Goal: Task Accomplishment & Management: Manage account settings

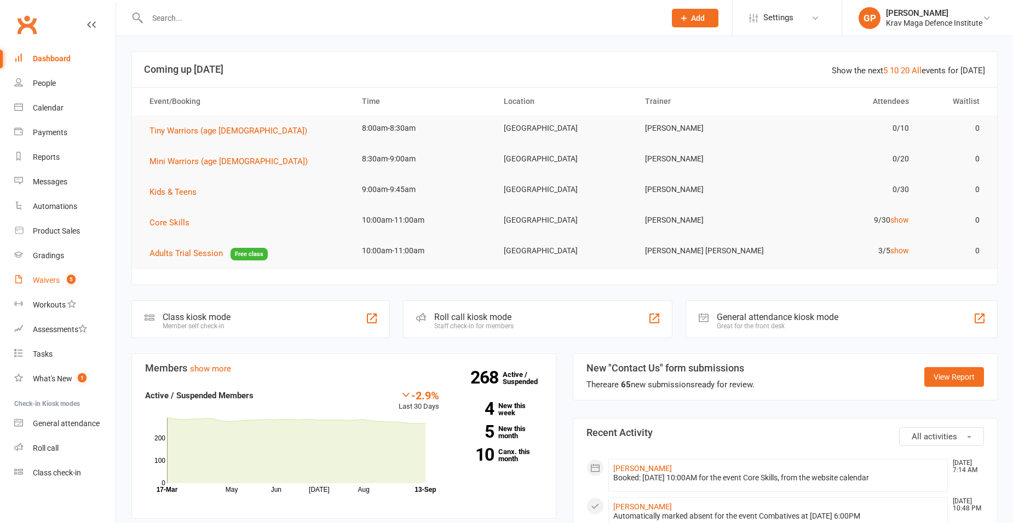
click at [59, 281] on div "Waivers" at bounding box center [46, 280] width 27 height 9
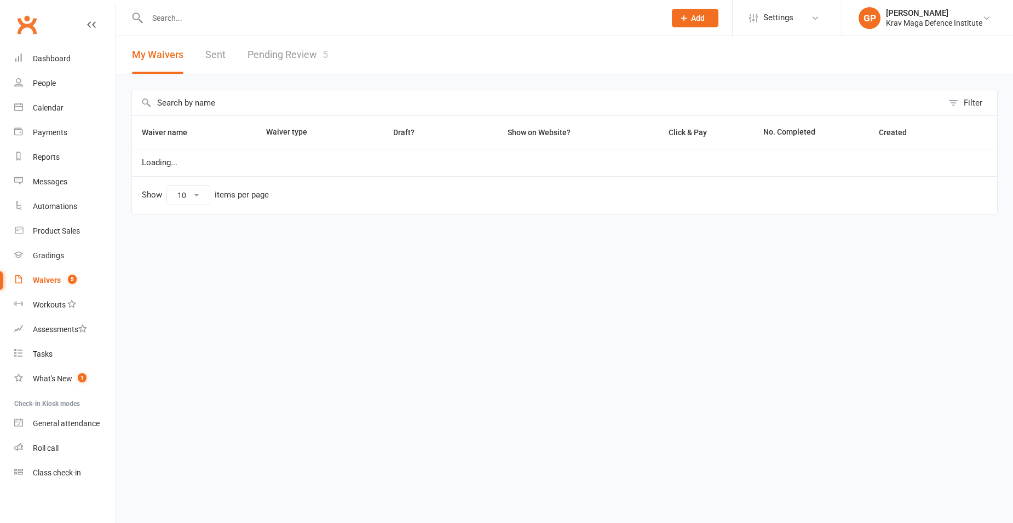
click at [293, 51] on link "Pending Review 5" at bounding box center [287, 55] width 80 height 38
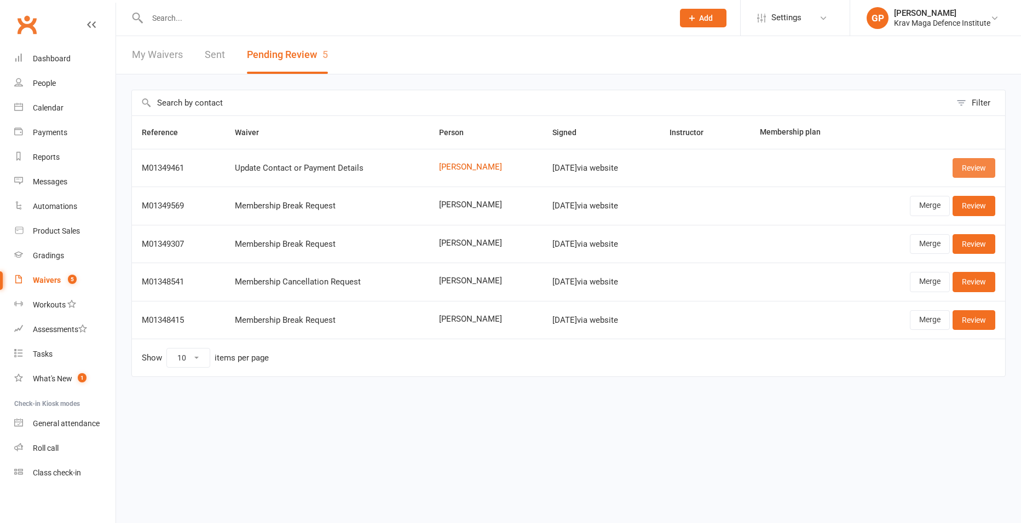
click at [964, 169] on link "Review" at bounding box center [974, 168] width 43 height 20
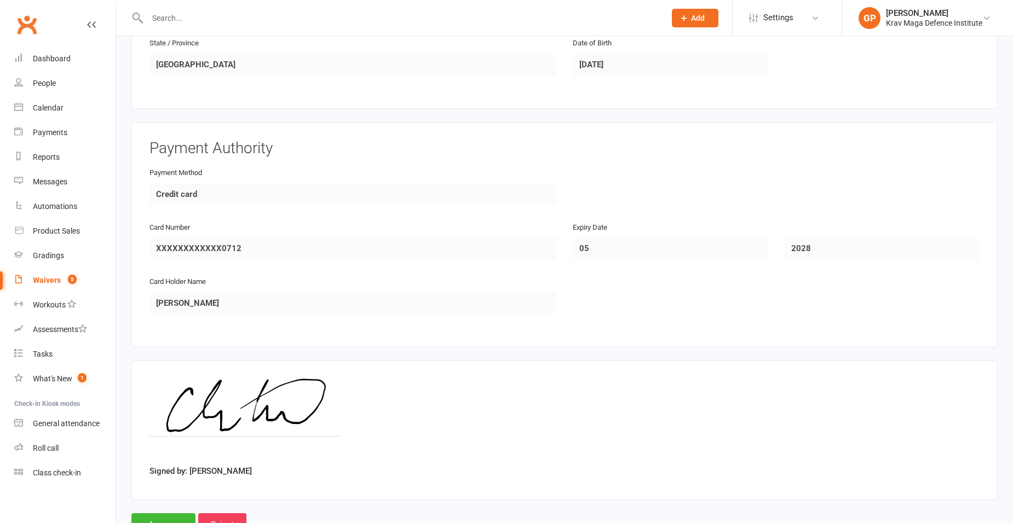
scroll to position [461, 0]
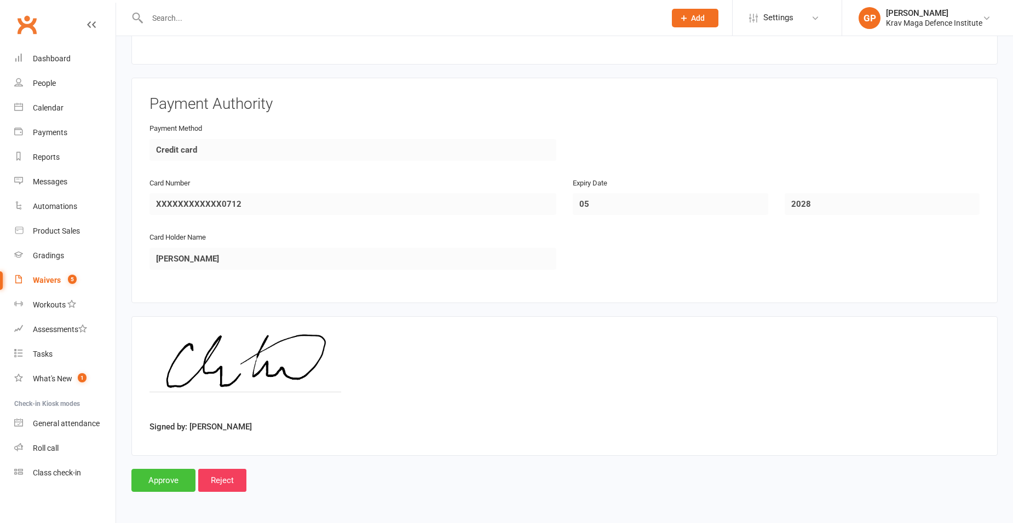
click at [162, 489] on input "Approve" at bounding box center [163, 480] width 64 height 23
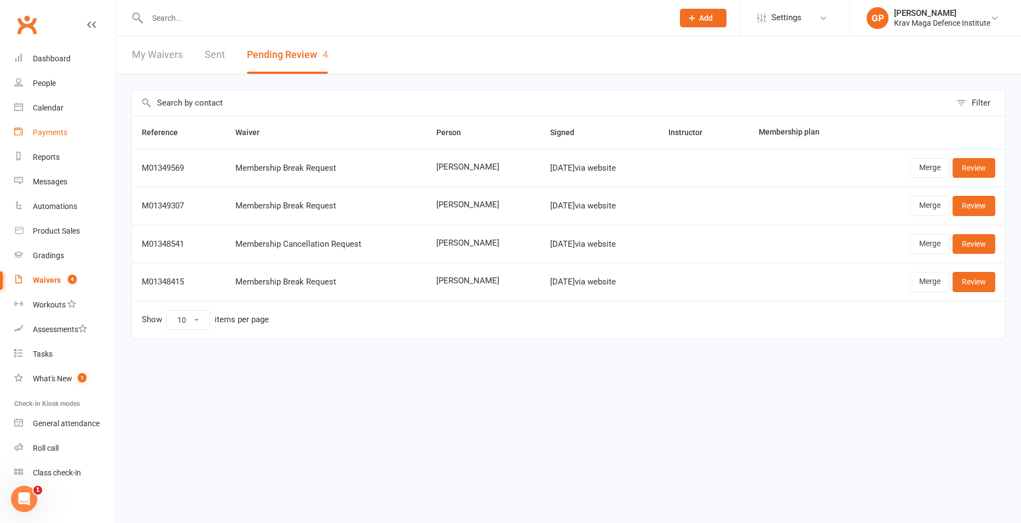
drag, startPoint x: 56, startPoint y: 137, endPoint x: 61, endPoint y: 128, distance: 9.8
click at [56, 137] on link "Payments" at bounding box center [64, 132] width 101 height 25
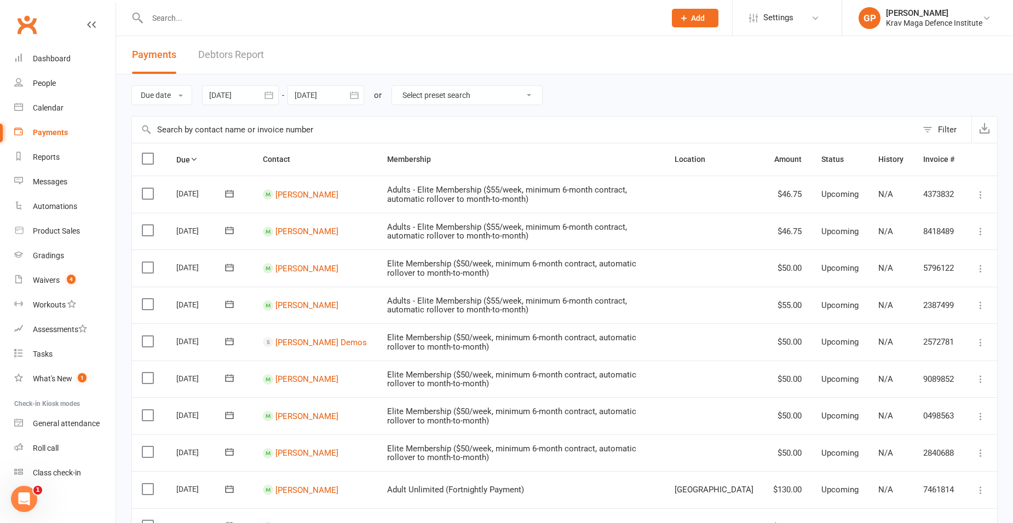
click at [227, 56] on link "Debtors Report" at bounding box center [231, 55] width 66 height 38
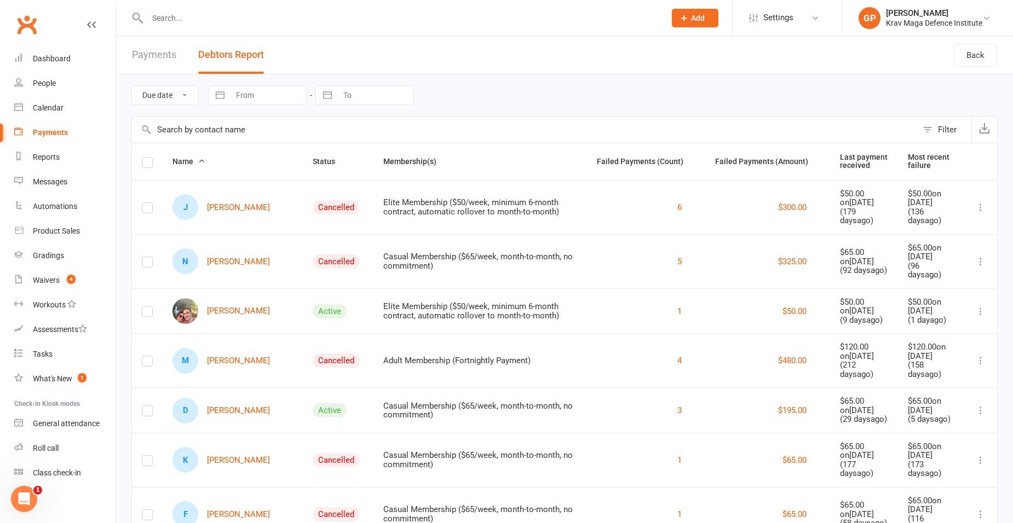
click at [191, 161] on span "Name" at bounding box center [188, 161] width 33 height 9
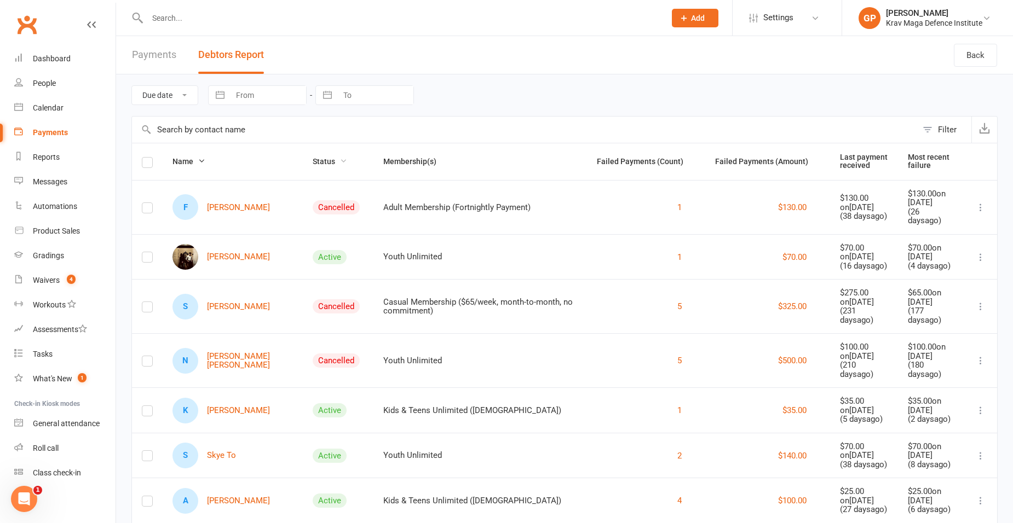
click at [321, 159] on span "Status" at bounding box center [330, 161] width 34 height 9
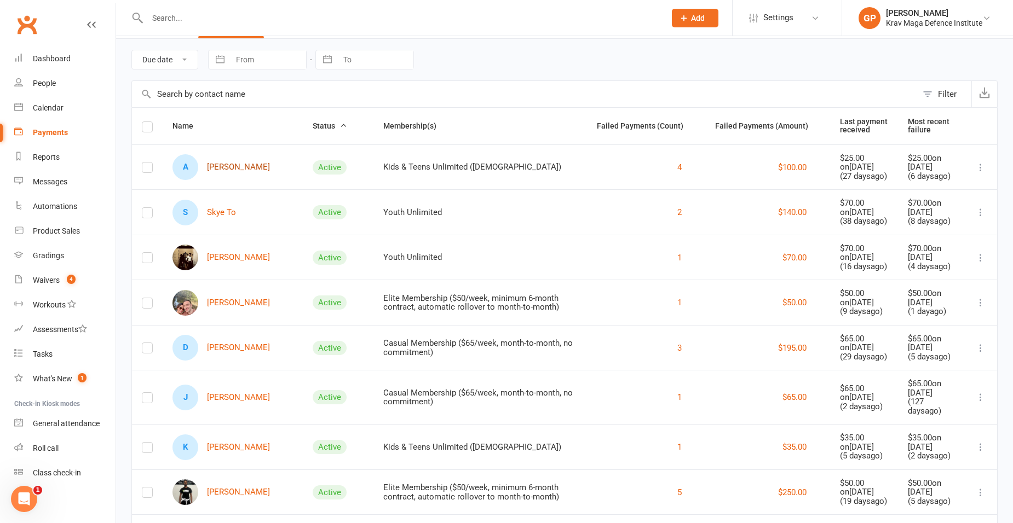
scroll to position [109, 0]
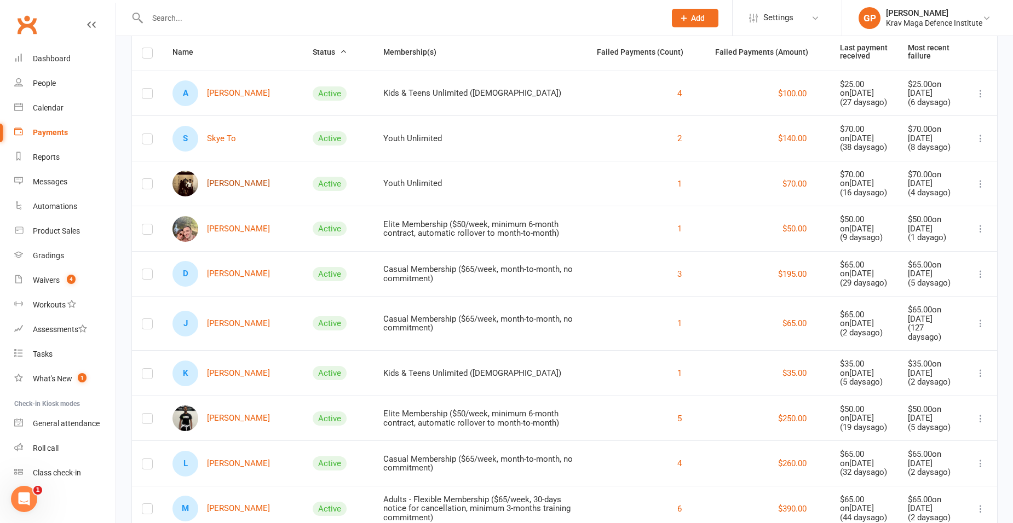
click at [243, 181] on link "Tennyson Wheeler" at bounding box center [220, 184] width 97 height 26
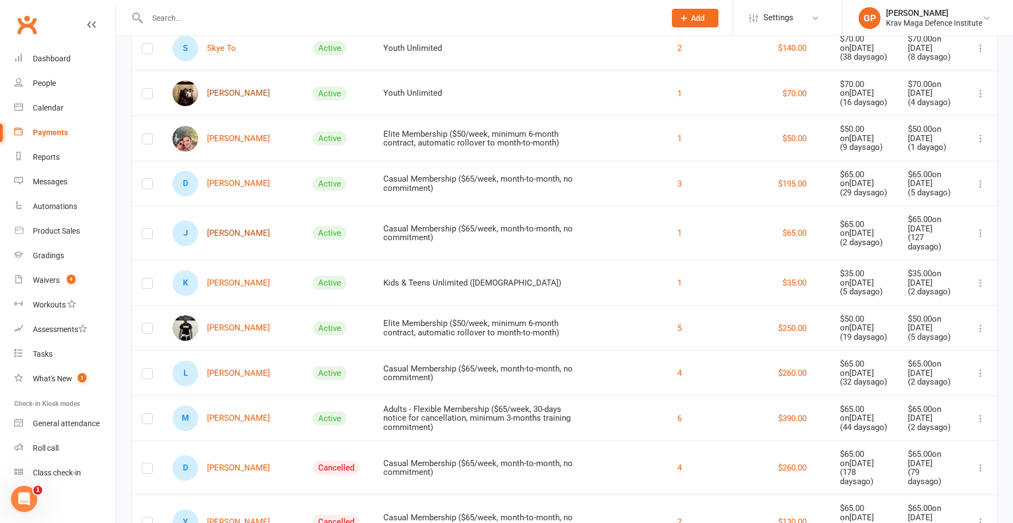
scroll to position [219, 0]
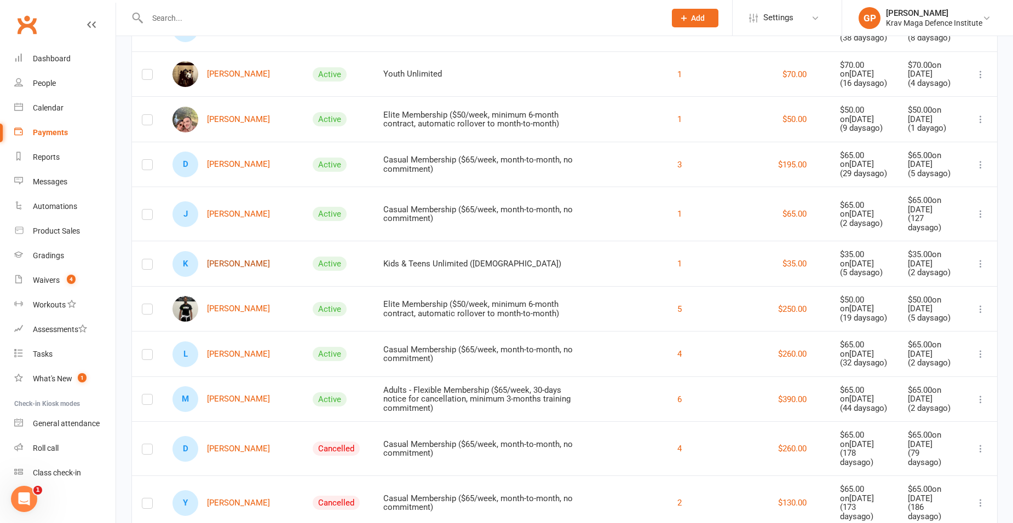
click at [240, 264] on link "K Katy Toole" at bounding box center [220, 264] width 97 height 26
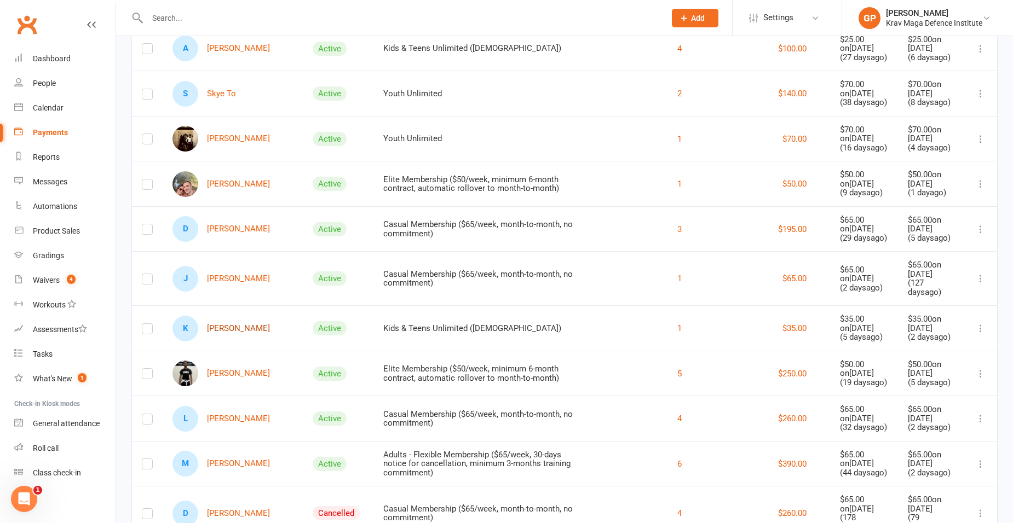
scroll to position [0, 0]
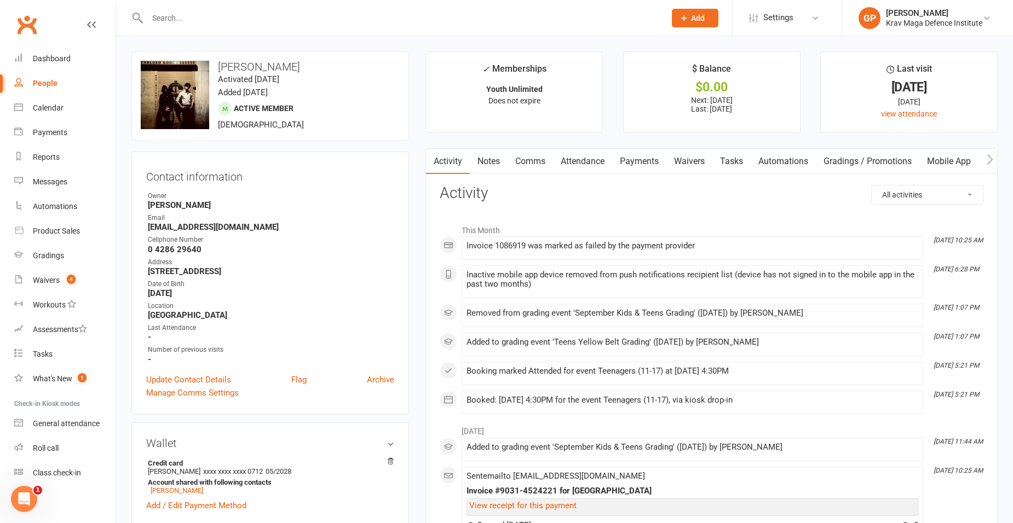
click at [622, 160] on link "Payments" at bounding box center [639, 161] width 54 height 25
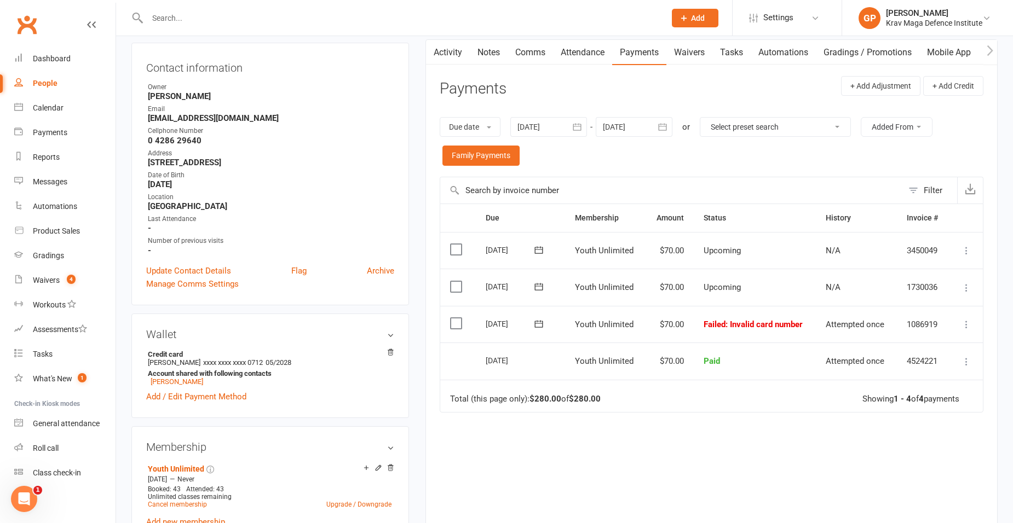
scroll to position [109, 0]
click at [966, 325] on icon at bounding box center [966, 324] width 11 height 11
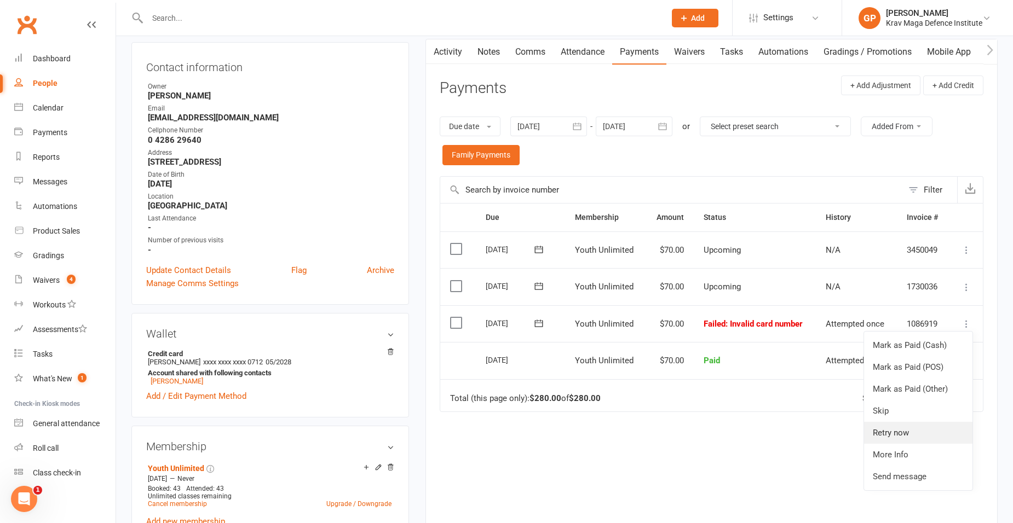
click at [910, 435] on link "Retry now" at bounding box center [918, 433] width 108 height 22
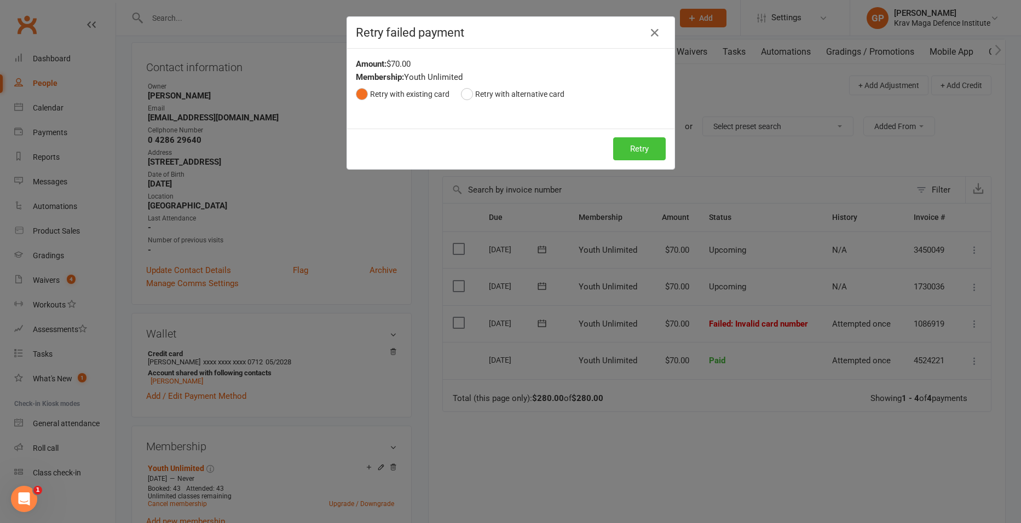
click at [640, 148] on button "Retry" at bounding box center [639, 148] width 53 height 23
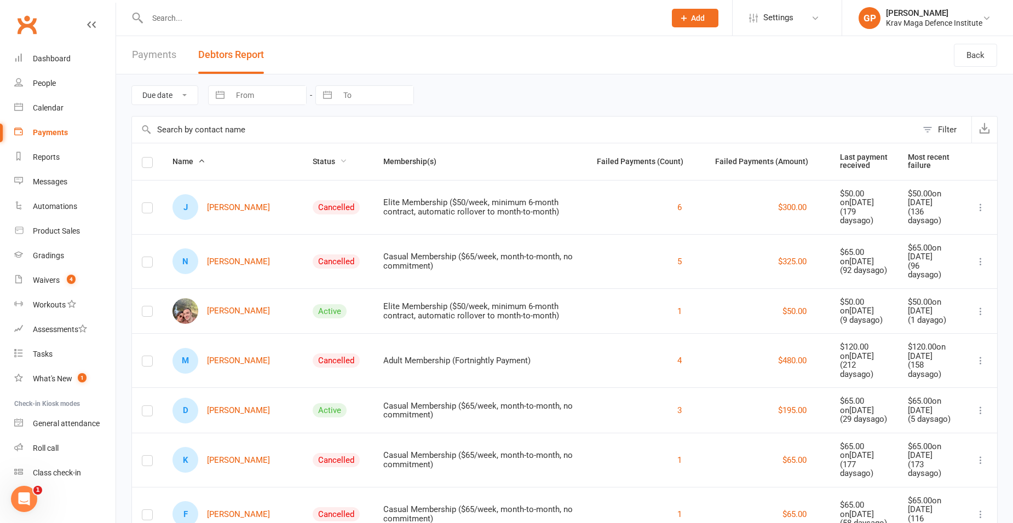
click at [313, 159] on span "Status" at bounding box center [330, 161] width 34 height 9
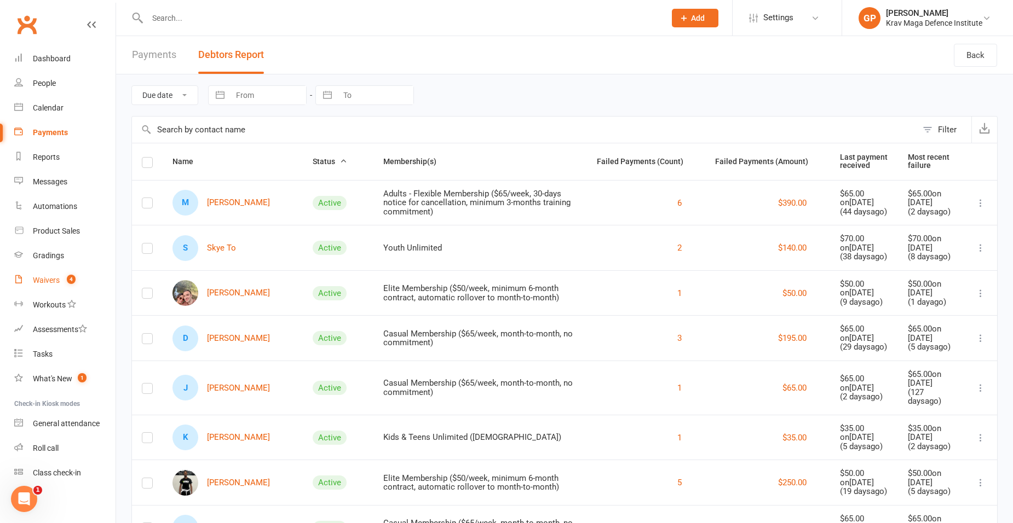
click at [66, 275] on link "Waivers 4" at bounding box center [64, 280] width 101 height 25
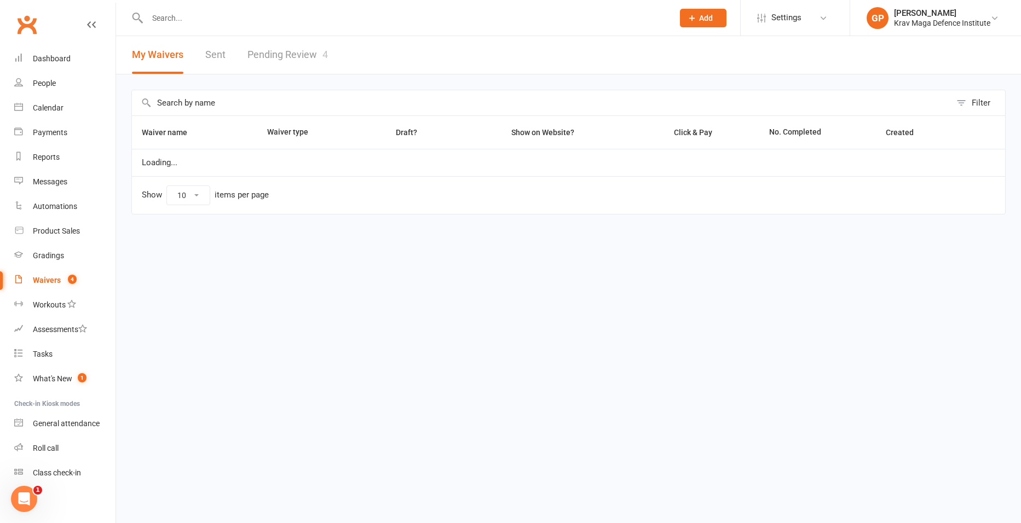
click at [304, 53] on link "Pending Review 4" at bounding box center [287, 55] width 80 height 38
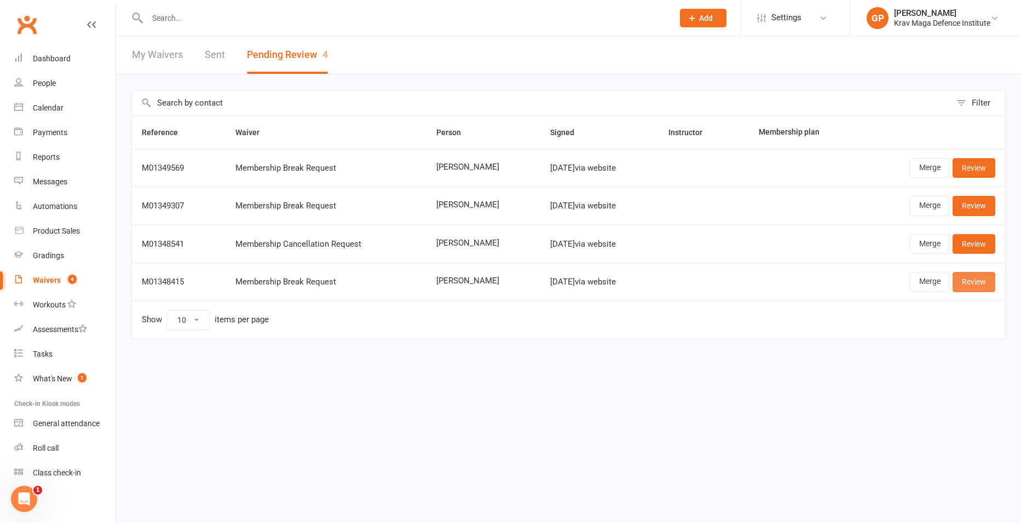
click at [978, 285] on link "Review" at bounding box center [974, 282] width 43 height 20
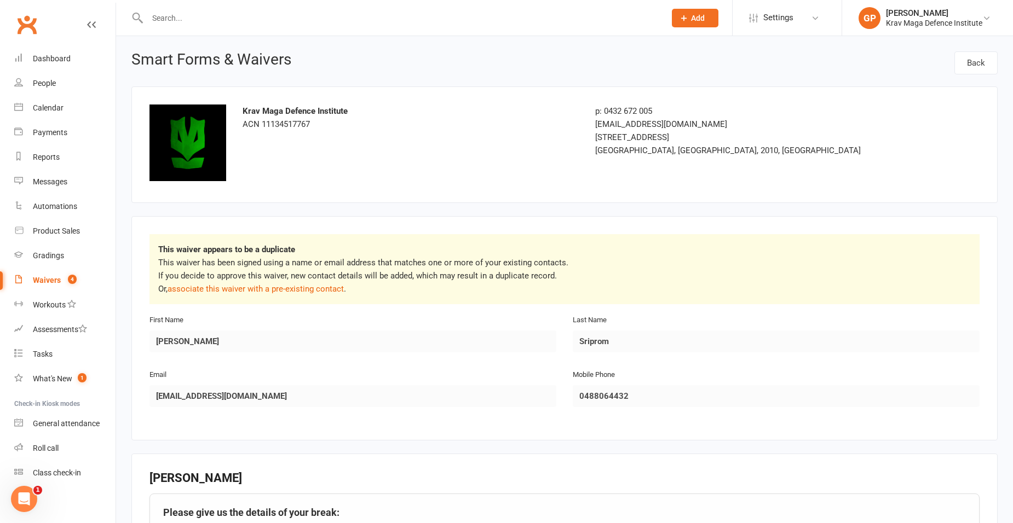
click at [40, 278] on div "Waivers" at bounding box center [47, 280] width 28 height 9
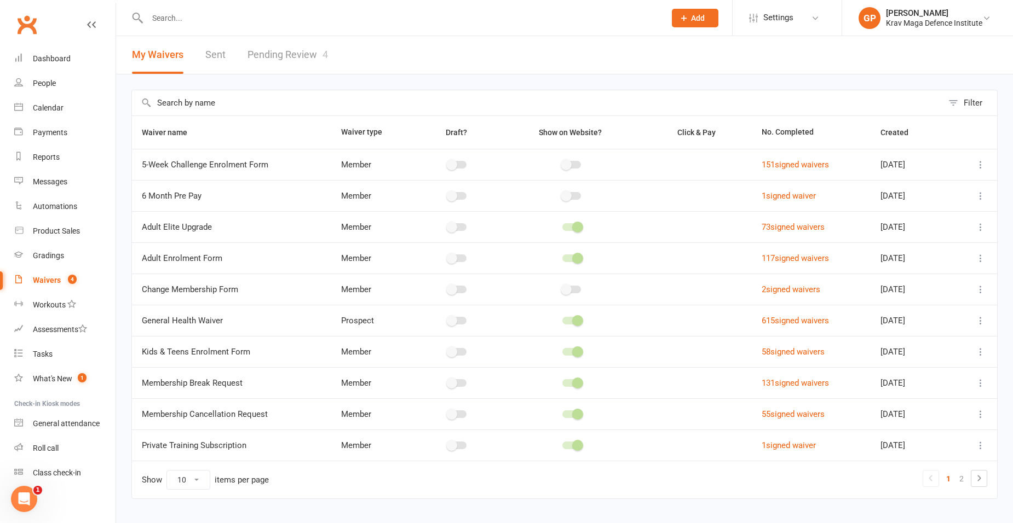
click at [309, 53] on link "Pending Review 4" at bounding box center [287, 55] width 80 height 38
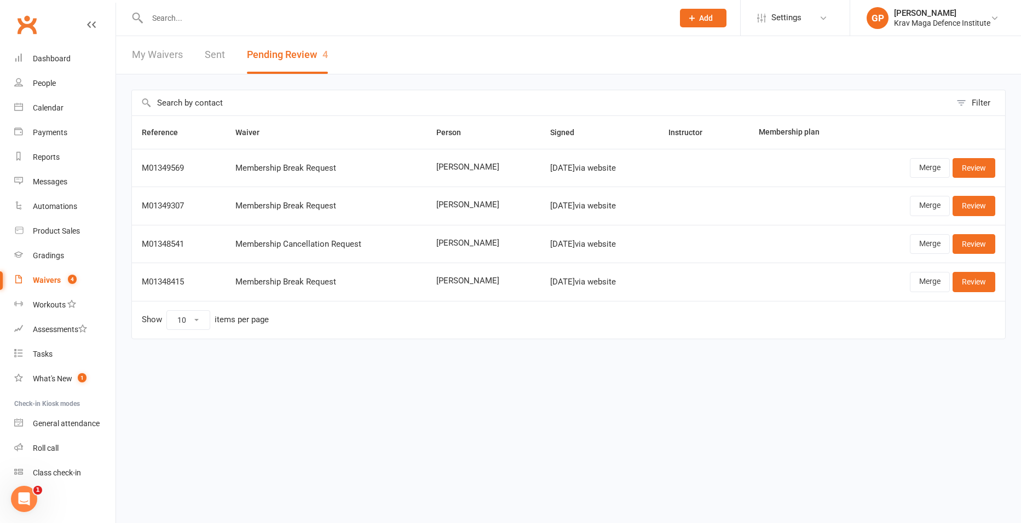
click at [191, 14] on input "text" at bounding box center [405, 17] width 522 height 15
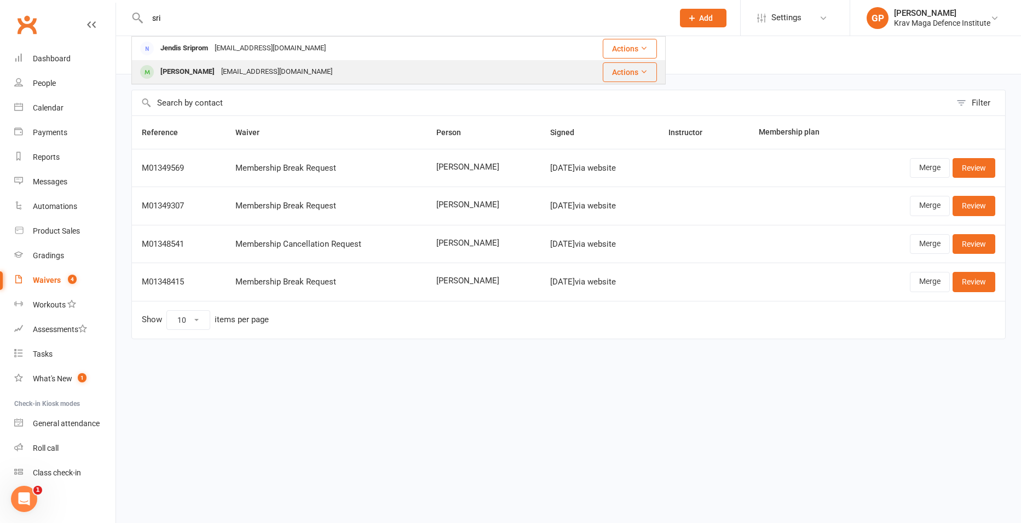
type input "sri"
click at [197, 64] on div "[PERSON_NAME]" at bounding box center [187, 72] width 61 height 16
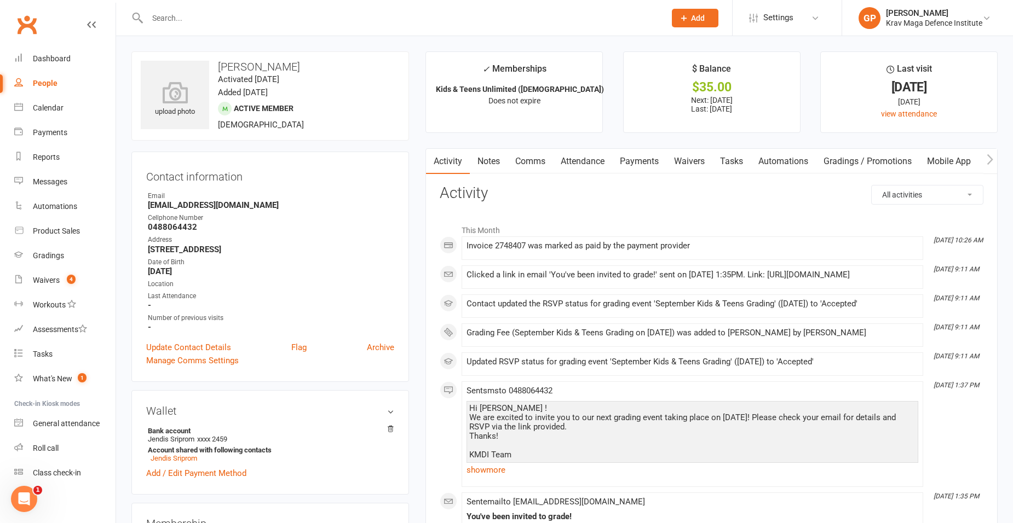
click at [561, 160] on link "Attendance" at bounding box center [582, 161] width 59 height 25
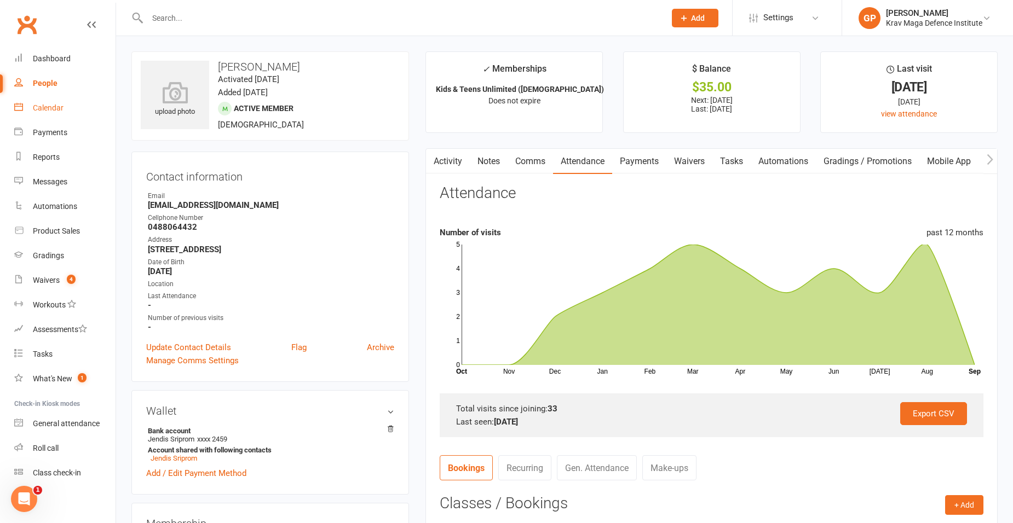
click at [65, 108] on link "Calendar" at bounding box center [64, 108] width 101 height 25
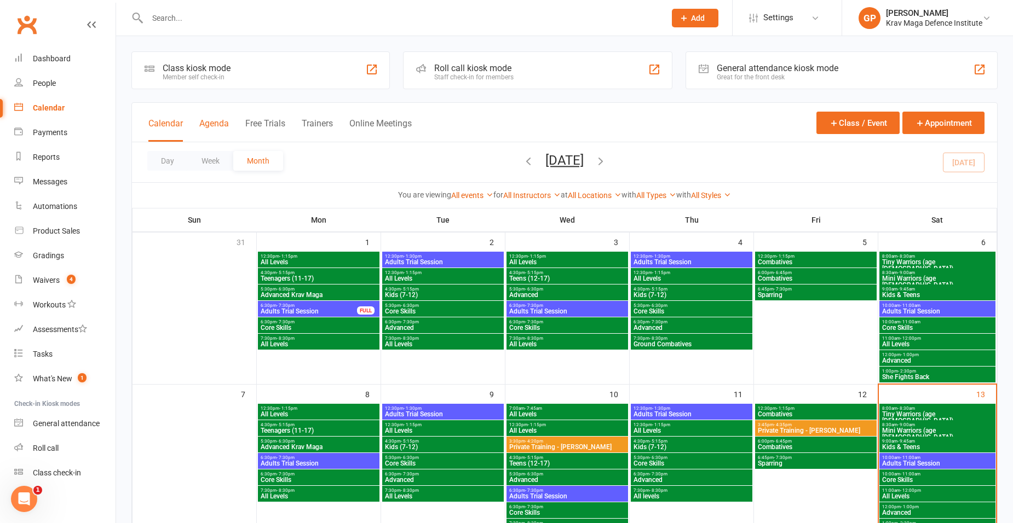
click at [217, 122] on button "Agenda" at bounding box center [214, 130] width 30 height 24
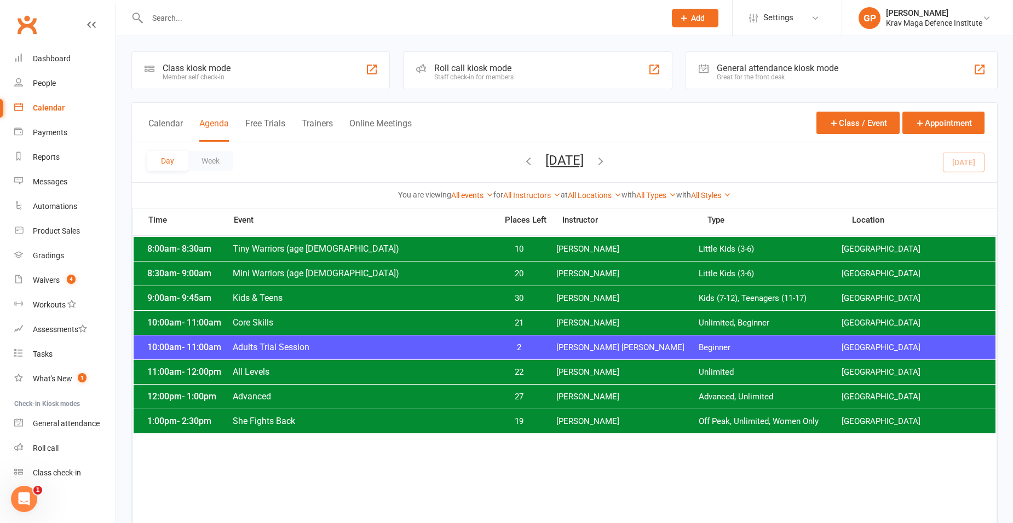
click at [476, 330] on div "10:00am - 11:00am Core Skills 21 [PERSON_NAME] Unlimited, Beginner Surry Hills …" at bounding box center [565, 323] width 862 height 24
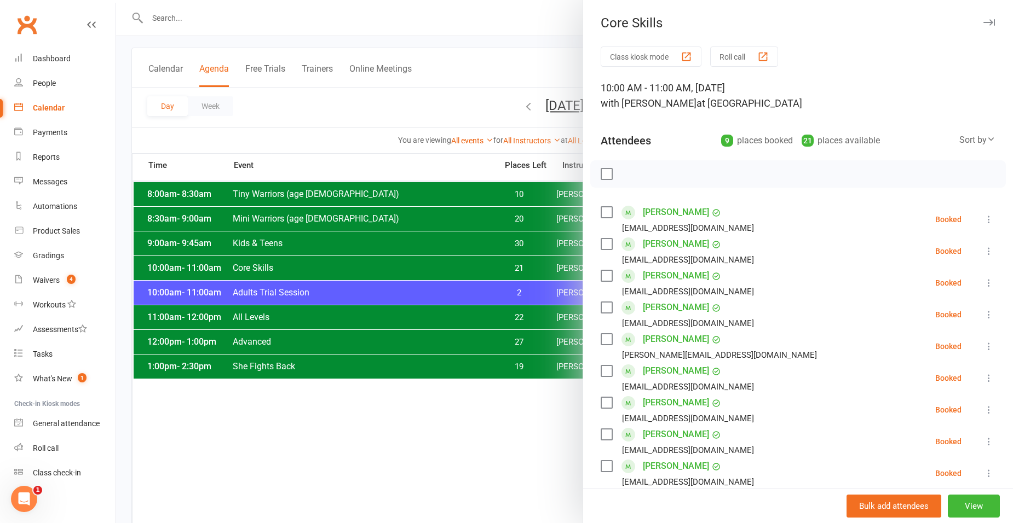
click at [416, 198] on div at bounding box center [564, 261] width 897 height 523
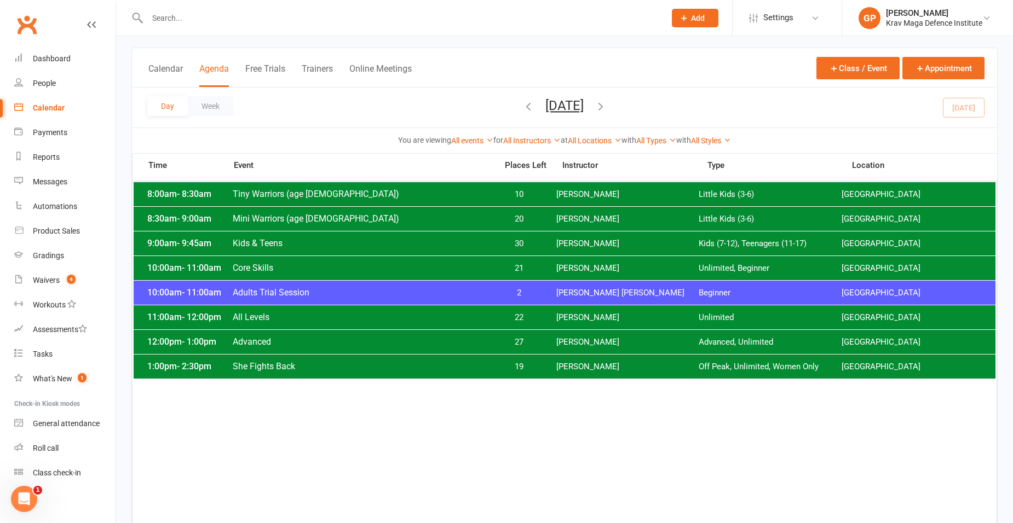
click at [266, 26] on div at bounding box center [394, 18] width 526 height 36
click at [266, 21] on input "text" at bounding box center [401, 17] width 514 height 15
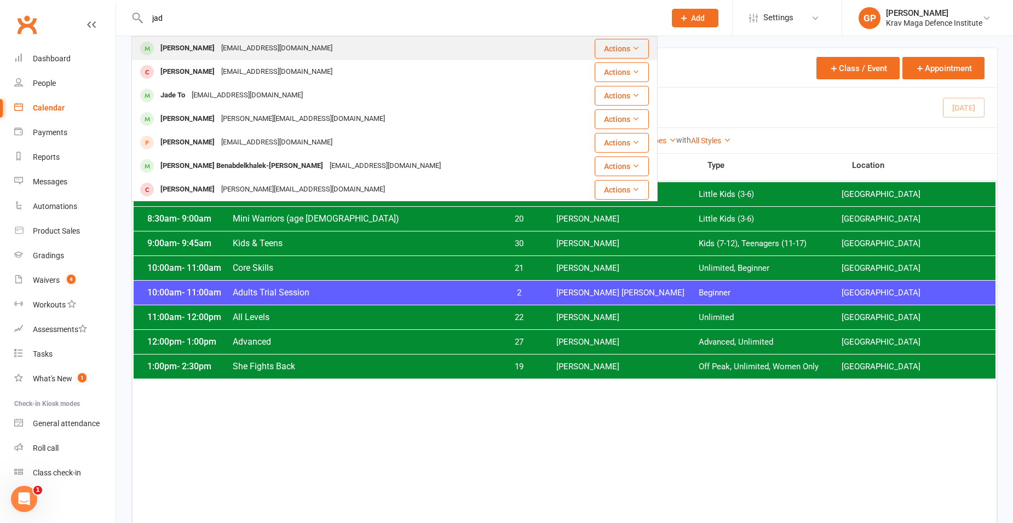
type input "jad"
click at [218, 40] on div "[PERSON_NAME] [EMAIL_ADDRESS][DOMAIN_NAME]" at bounding box center [350, 48] width 437 height 22
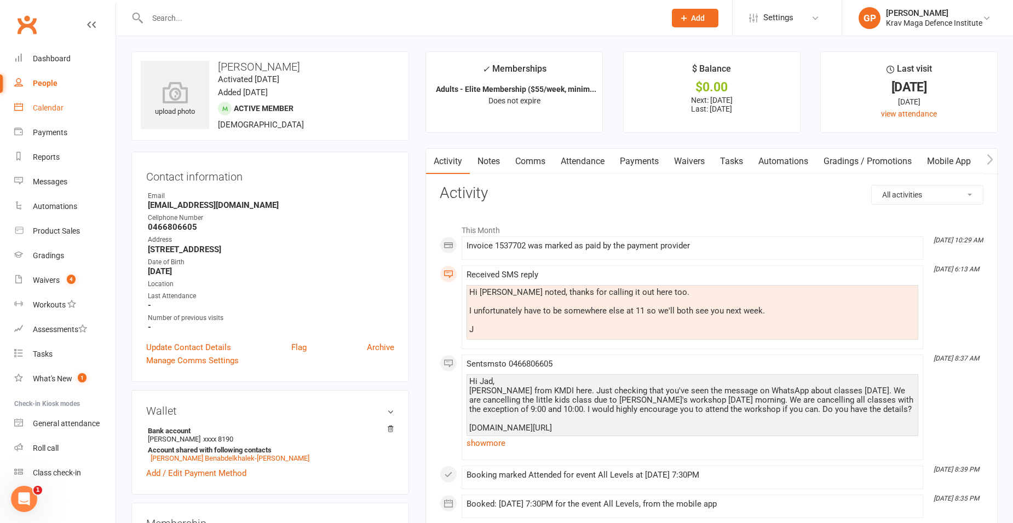
click at [41, 105] on div "Calendar" at bounding box center [48, 107] width 31 height 9
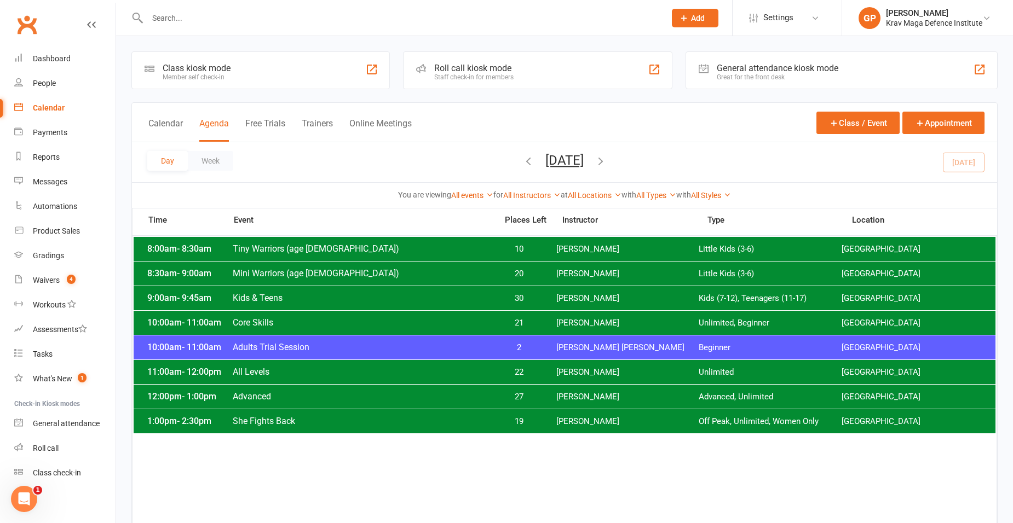
click at [578, 390] on div "12:00pm - 1:00pm Advanced 27 [PERSON_NAME] Advanced, Unlimited [GEOGRAPHIC_DATA]" at bounding box center [565, 397] width 862 height 24
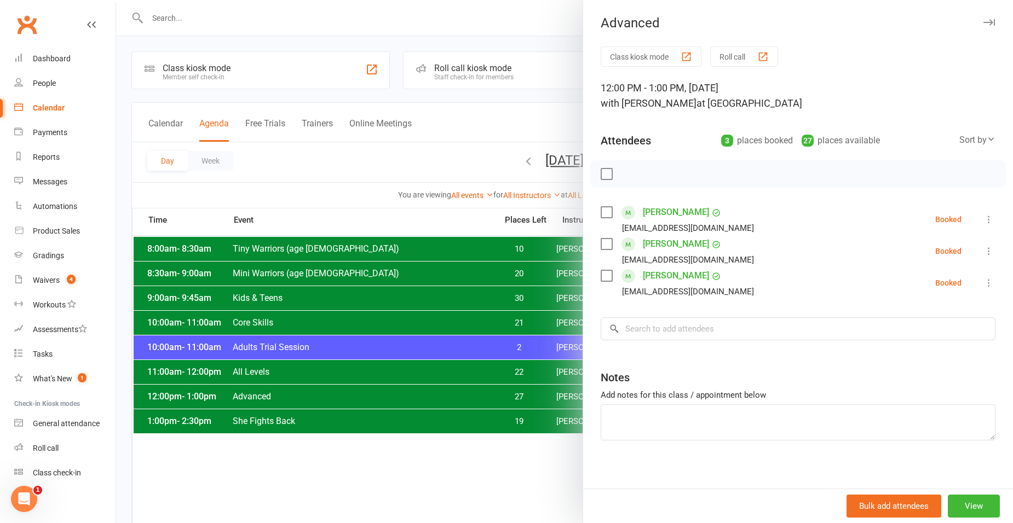
click at [391, 162] on div at bounding box center [564, 261] width 897 height 523
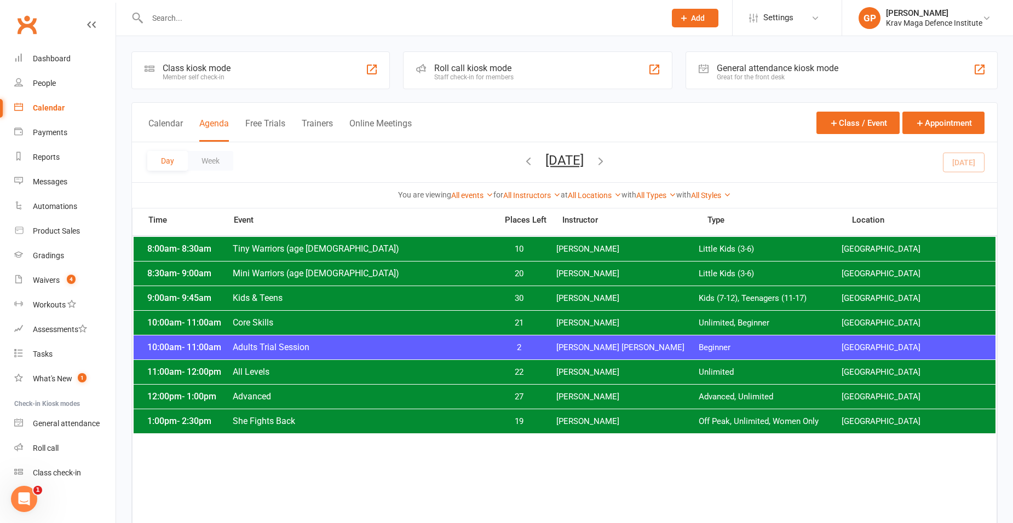
click at [630, 396] on span "[PERSON_NAME]" at bounding box center [627, 397] width 143 height 10
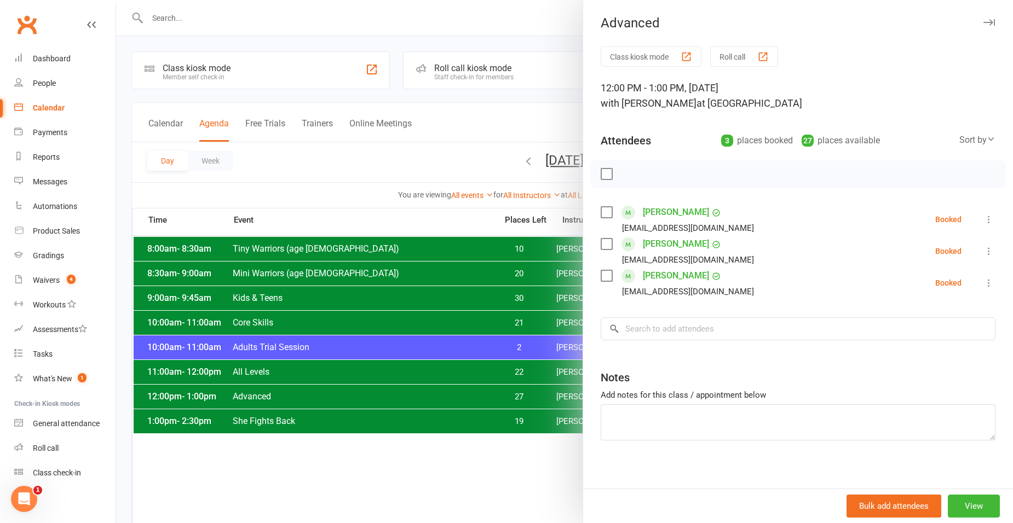
click at [338, 165] on div at bounding box center [564, 261] width 897 height 523
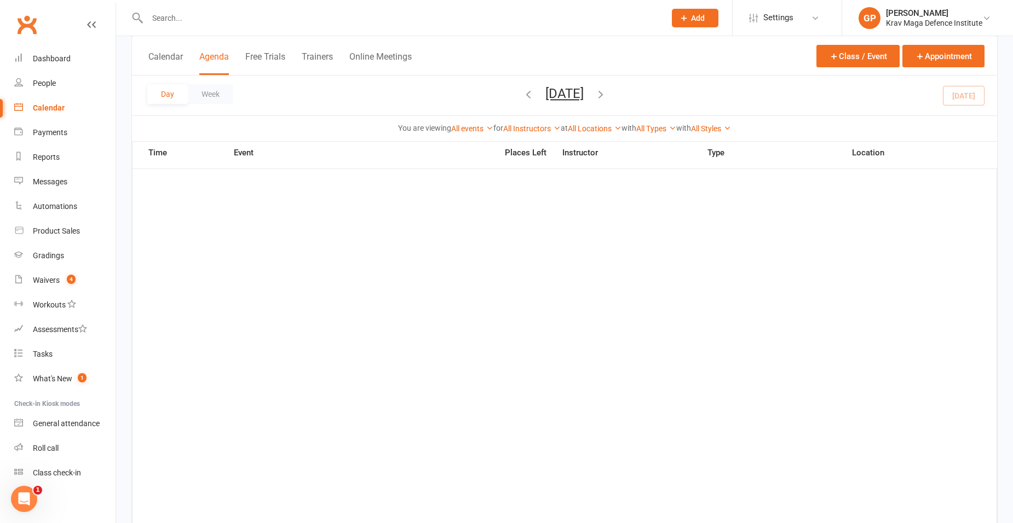
scroll to position [458, 0]
click at [43, 280] on div "Waivers" at bounding box center [46, 280] width 27 height 9
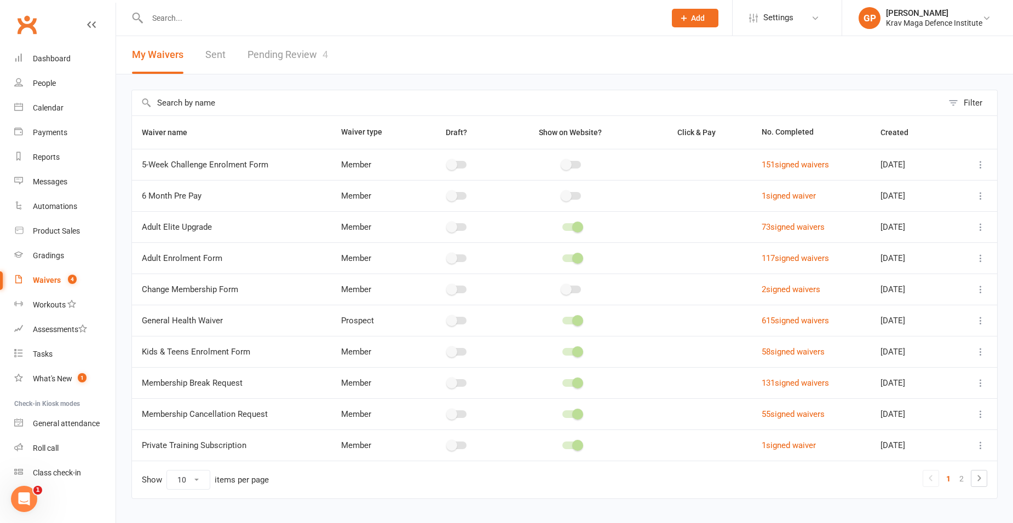
click at [270, 54] on link "Pending Review 4" at bounding box center [287, 55] width 80 height 38
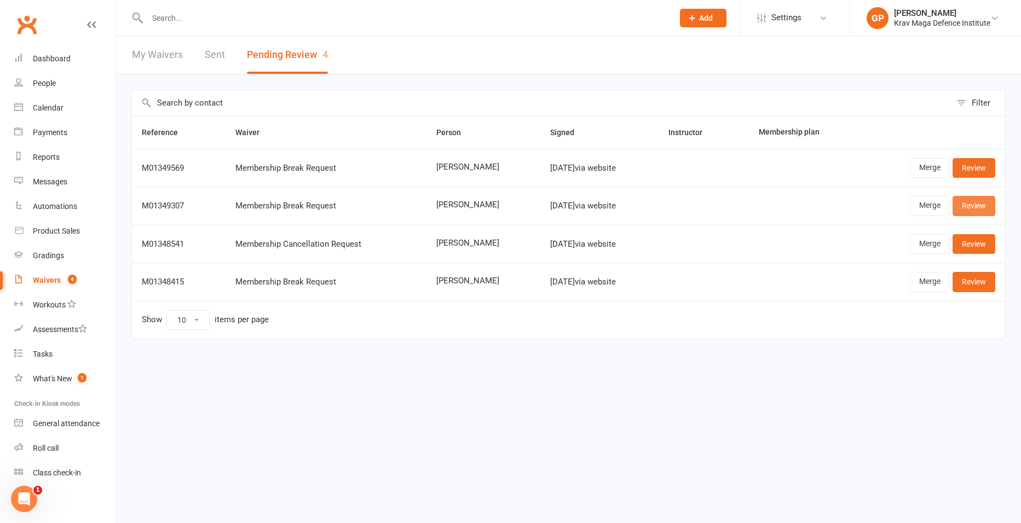
click at [982, 210] on link "Review" at bounding box center [974, 206] width 43 height 20
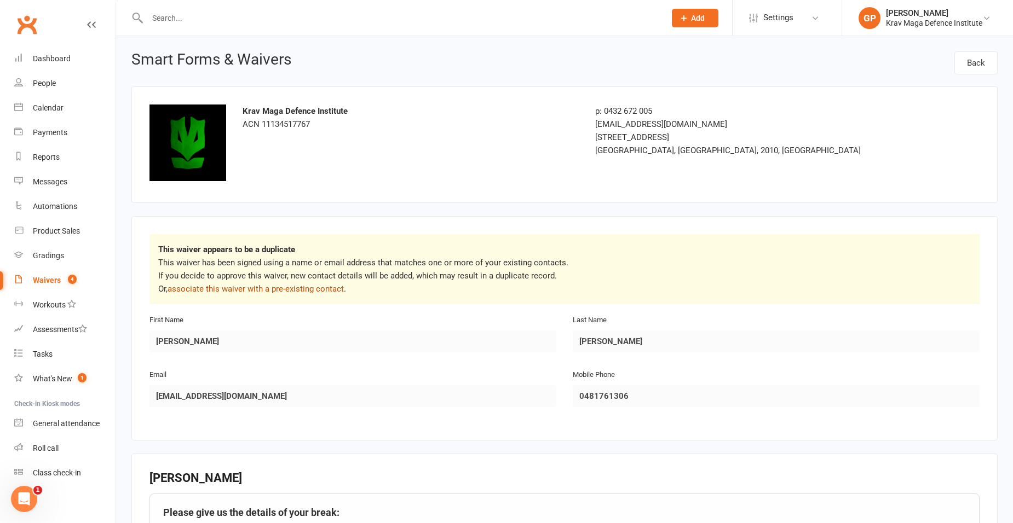
click at [244, 291] on link "associate this waiver with a pre-existing contact" at bounding box center [256, 289] width 176 height 10
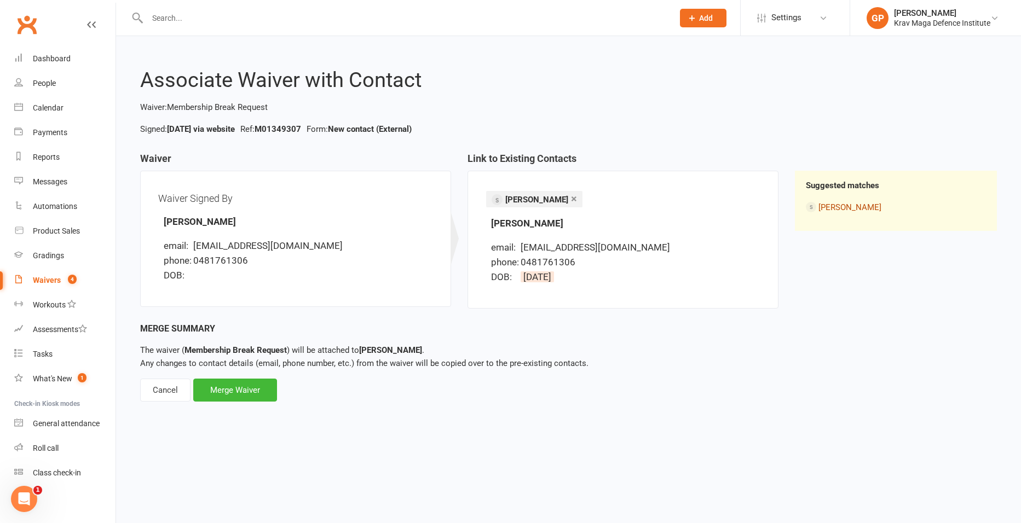
click at [862, 206] on link "[PERSON_NAME]" at bounding box center [849, 208] width 63 height 10
click at [240, 393] on div "Merge Waiver" at bounding box center [235, 390] width 84 height 23
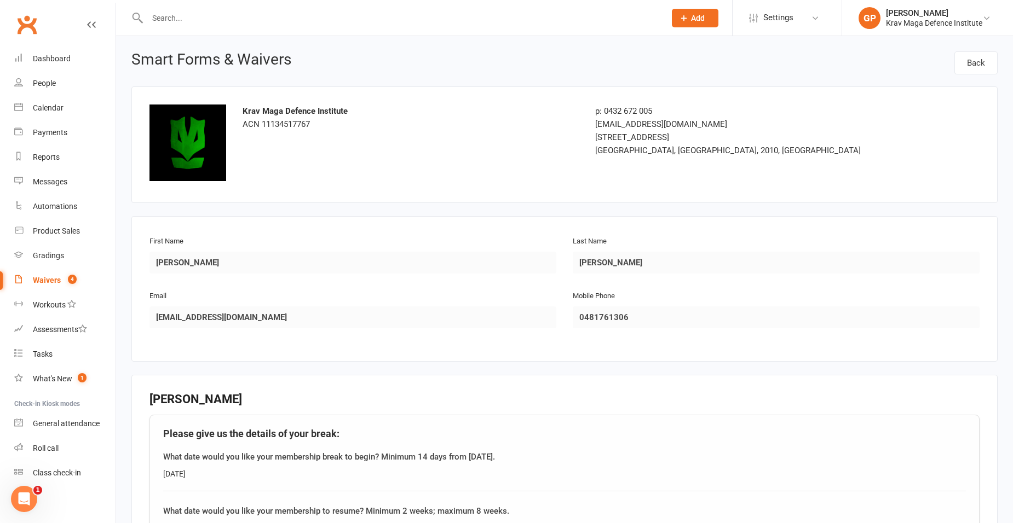
click at [49, 280] on div "Waivers" at bounding box center [47, 280] width 28 height 9
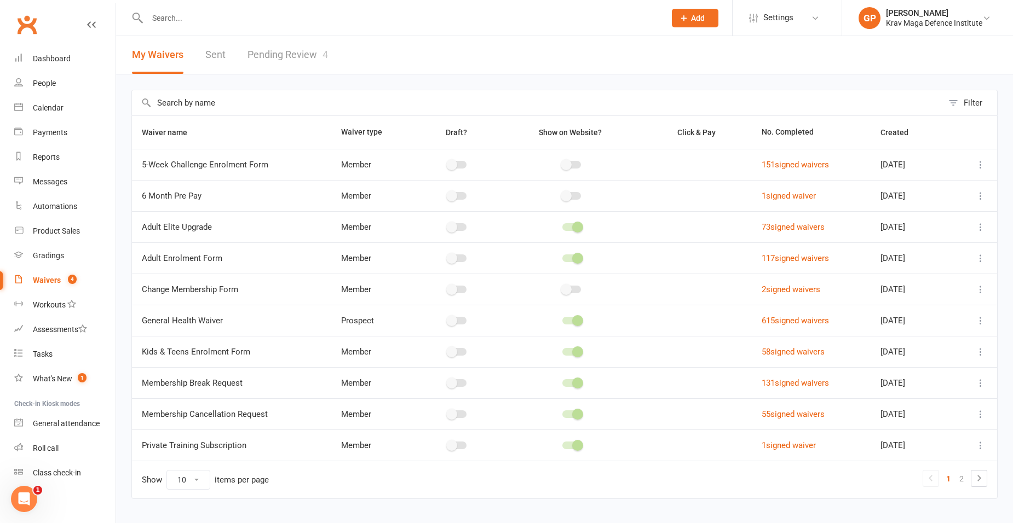
click at [303, 59] on link "Pending Review 4" at bounding box center [287, 55] width 80 height 38
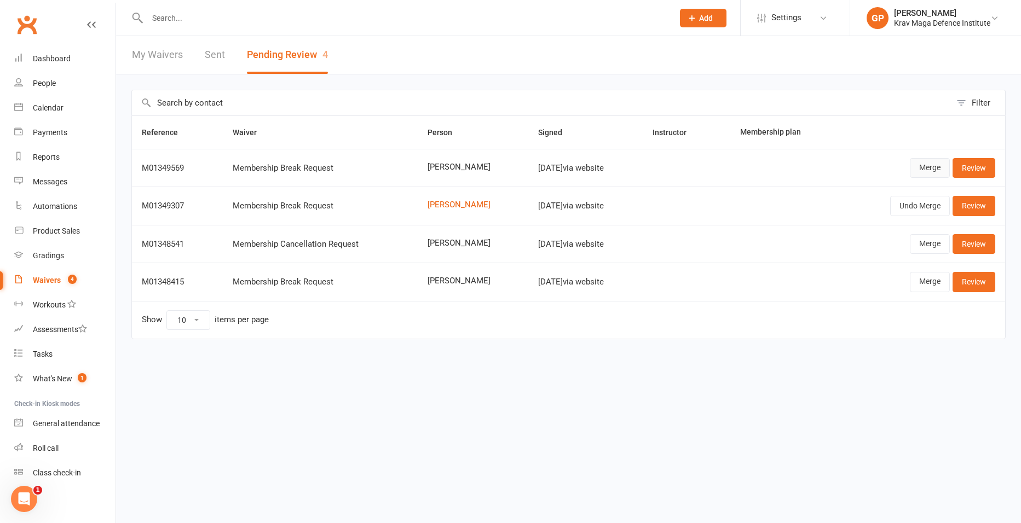
click at [926, 164] on link "Merge" at bounding box center [930, 168] width 40 height 20
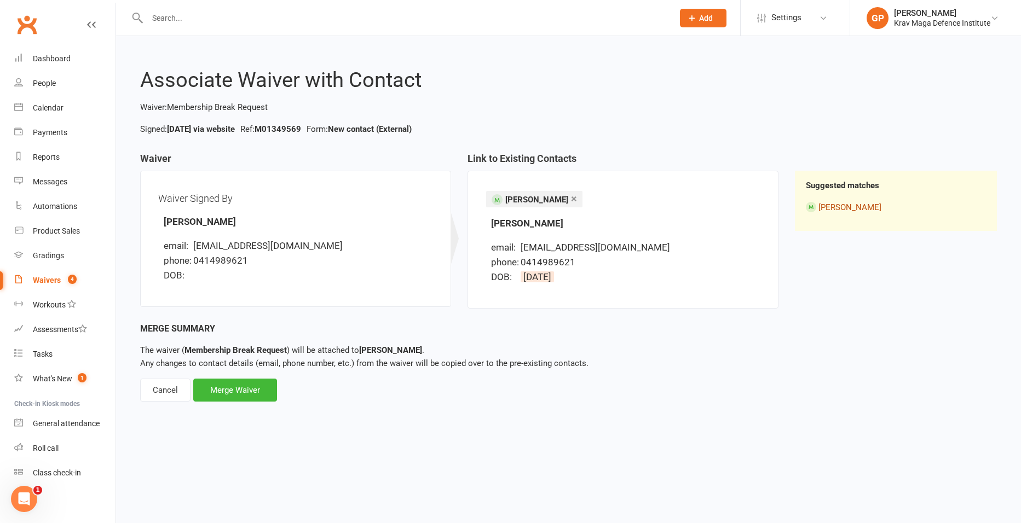
click at [829, 205] on link "[PERSON_NAME]" at bounding box center [849, 208] width 63 height 10
click at [230, 395] on div "Merge Waiver" at bounding box center [235, 390] width 84 height 23
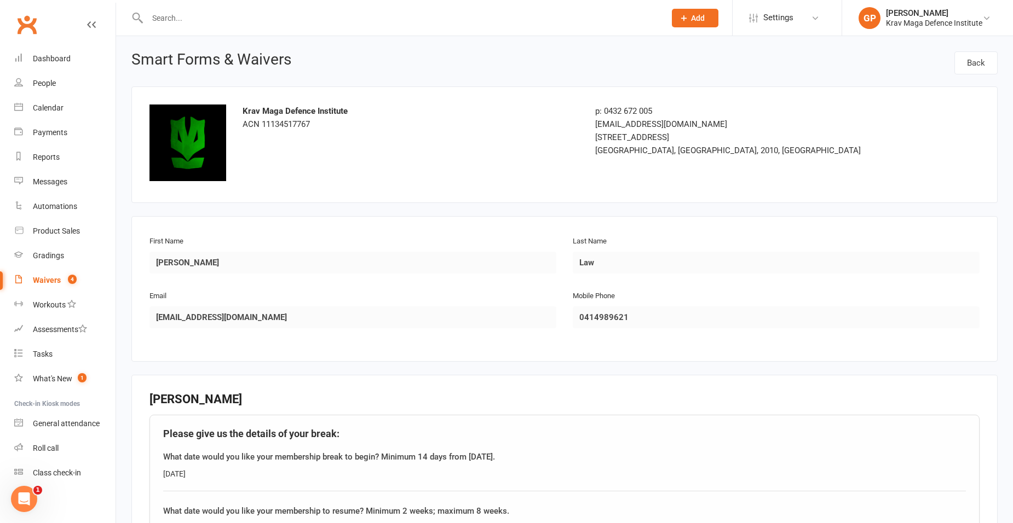
click at [49, 274] on link "Waivers 4" at bounding box center [64, 280] width 101 height 25
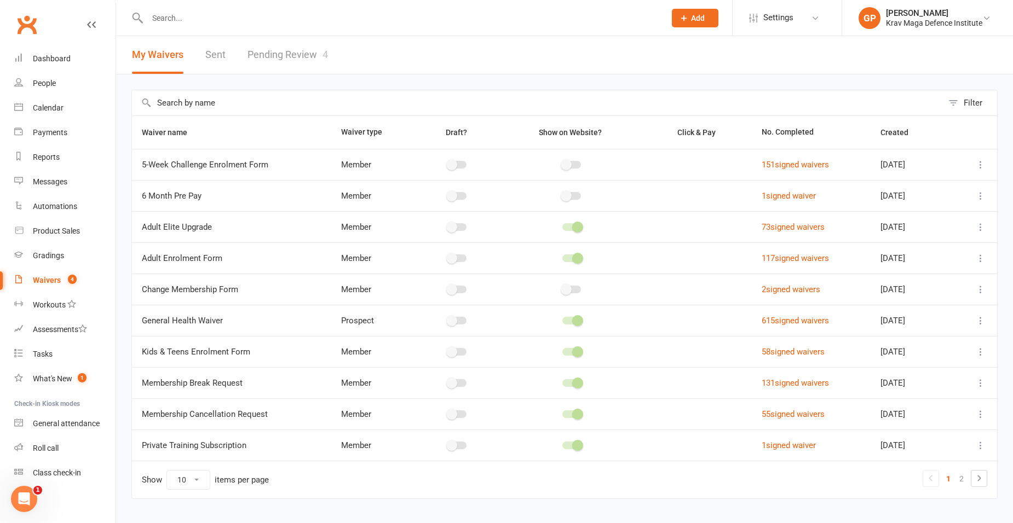
click at [302, 45] on link "Pending Review 4" at bounding box center [287, 55] width 80 height 38
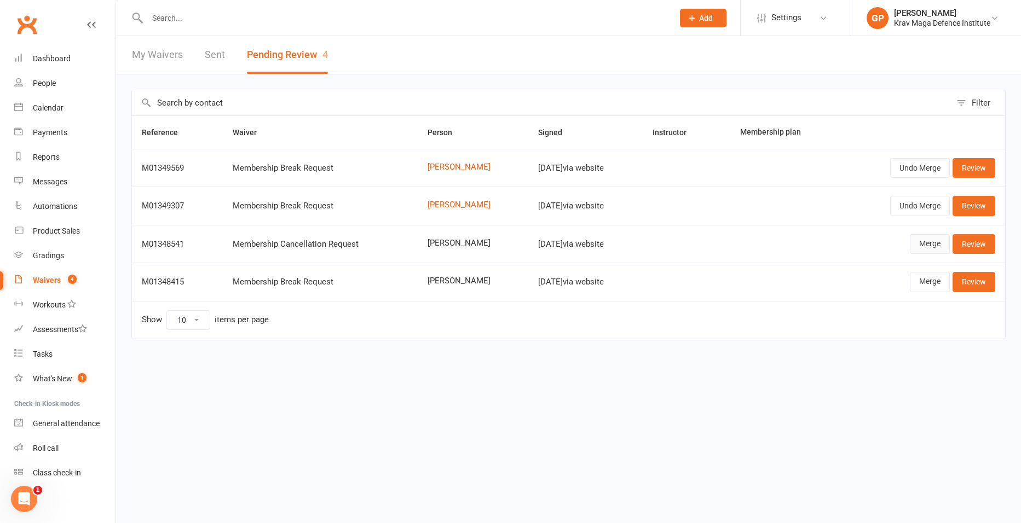
click at [919, 247] on link "Merge" at bounding box center [930, 244] width 40 height 20
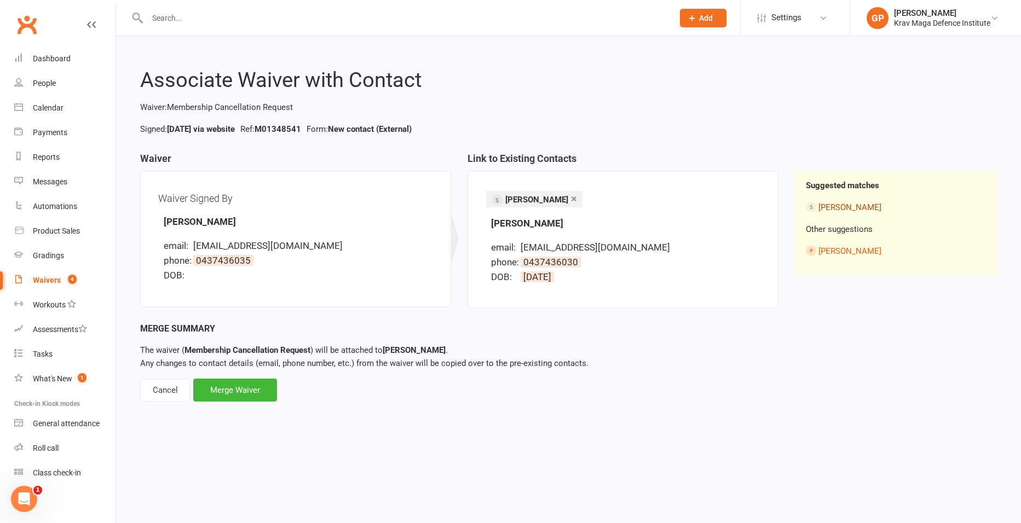
click at [857, 207] on link "[PERSON_NAME]" at bounding box center [849, 208] width 63 height 10
click at [238, 390] on div "Merge Waiver" at bounding box center [235, 390] width 84 height 23
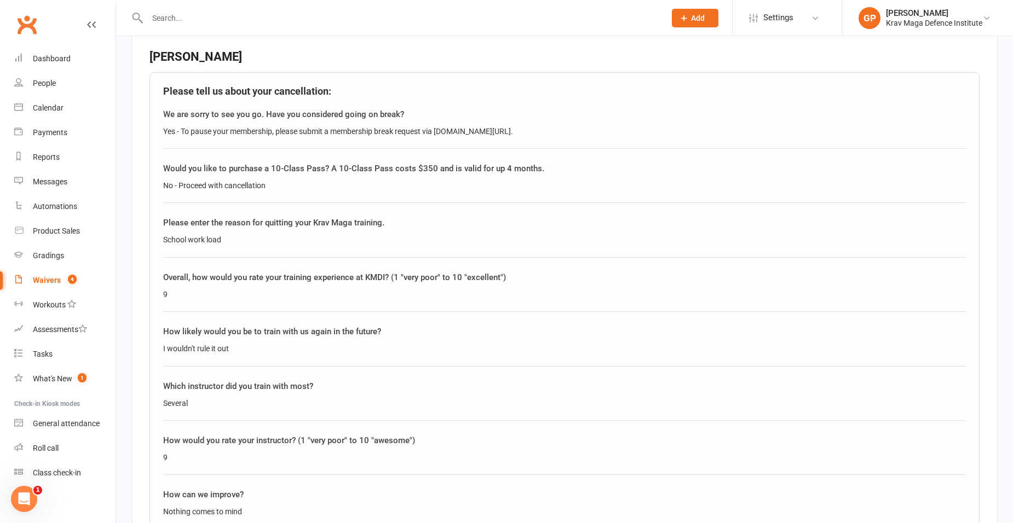
scroll to position [339, 0]
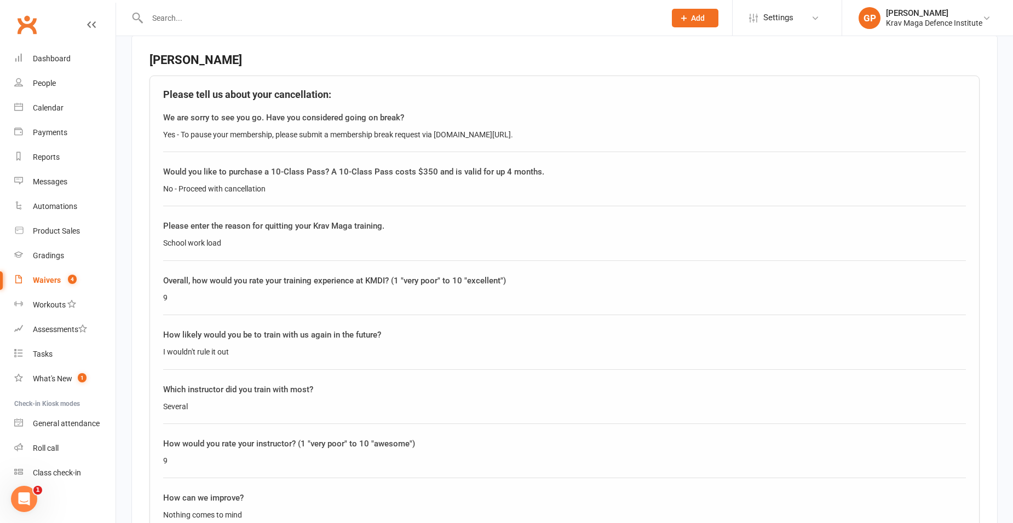
click at [54, 273] on link "Waivers 4" at bounding box center [64, 280] width 101 height 25
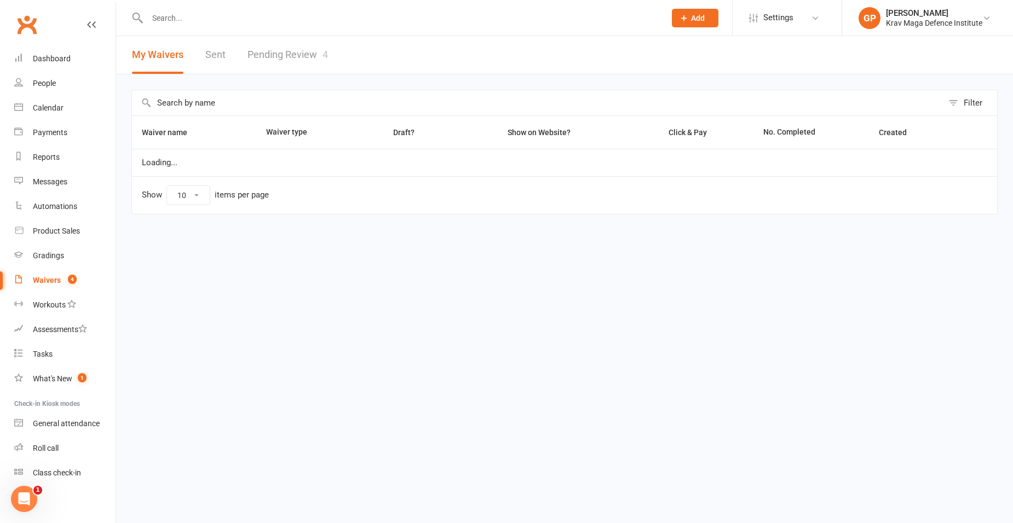
click at [307, 44] on link "Pending Review 4" at bounding box center [287, 55] width 80 height 38
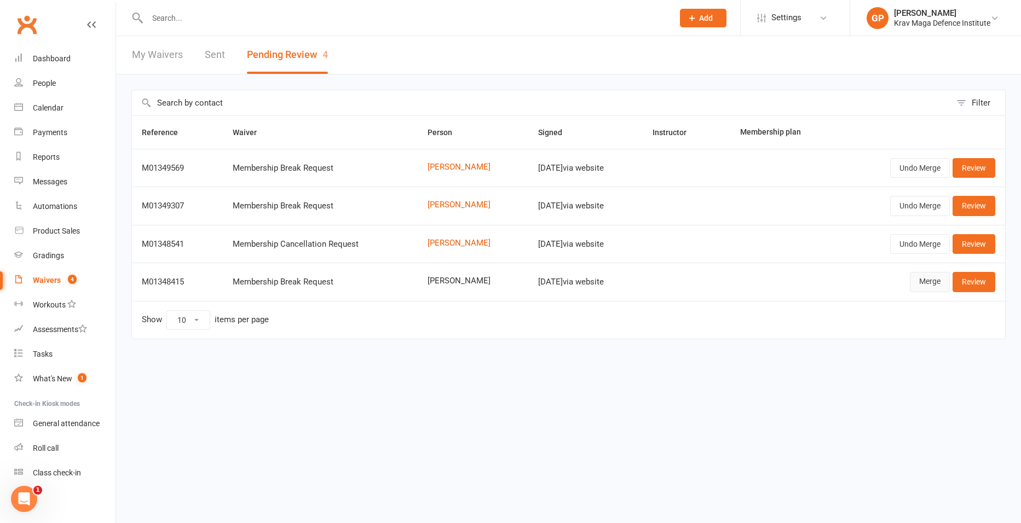
click at [935, 283] on link "Merge" at bounding box center [930, 282] width 40 height 20
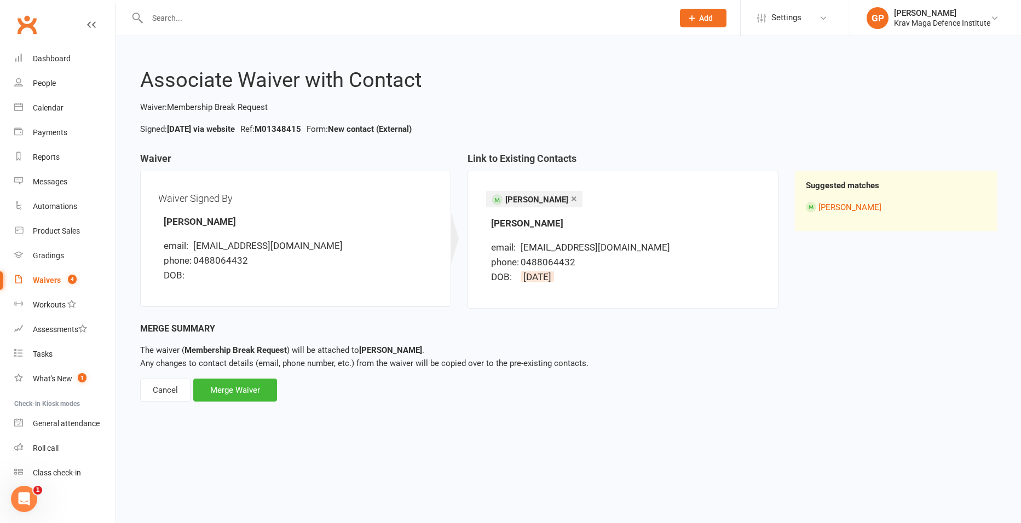
click at [863, 213] on li "[PERSON_NAME]" at bounding box center [896, 207] width 180 height 14
click at [862, 204] on link "[PERSON_NAME]" at bounding box center [849, 208] width 63 height 10
click at [239, 399] on div "Merge Waiver" at bounding box center [235, 390] width 84 height 23
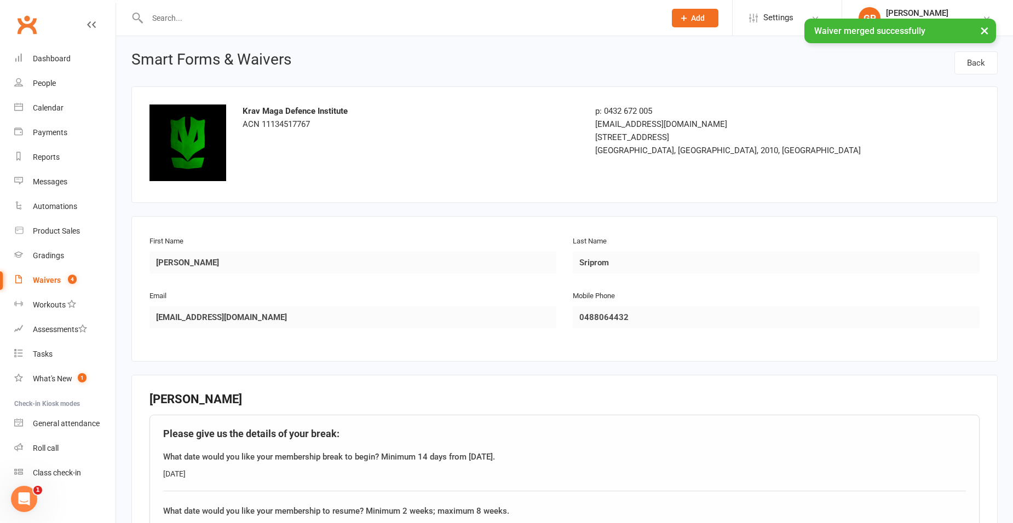
scroll to position [274, 0]
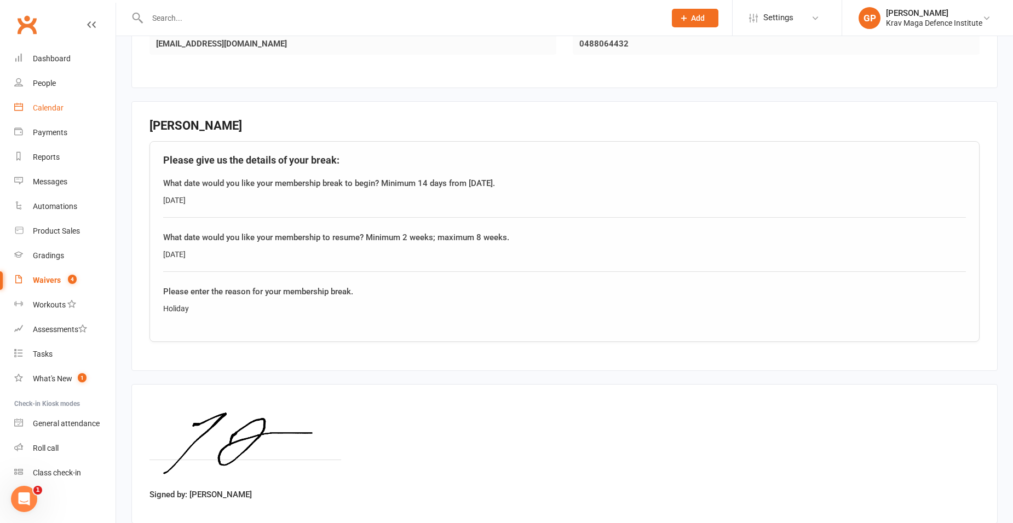
click at [71, 105] on link "Calendar" at bounding box center [64, 108] width 101 height 25
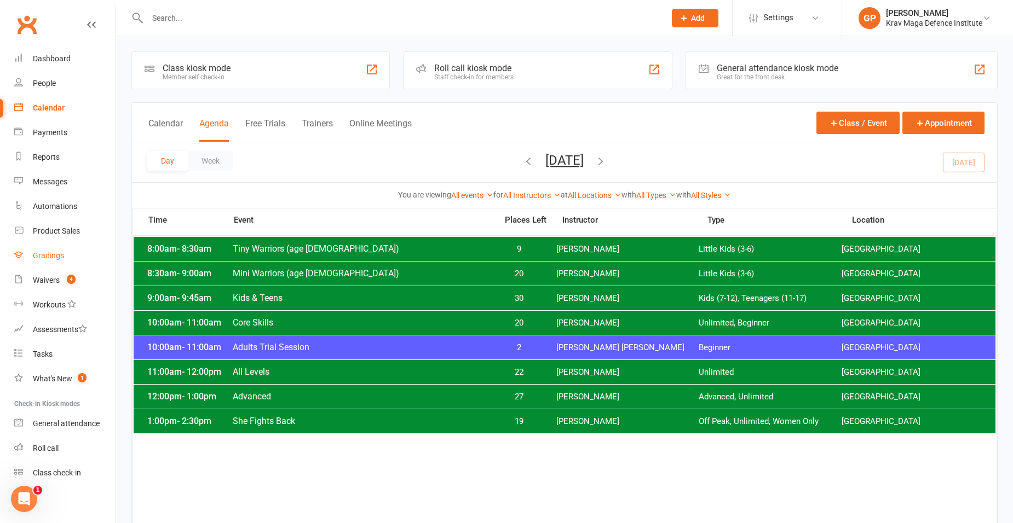
click at [29, 255] on link "Gradings" at bounding box center [64, 256] width 101 height 25
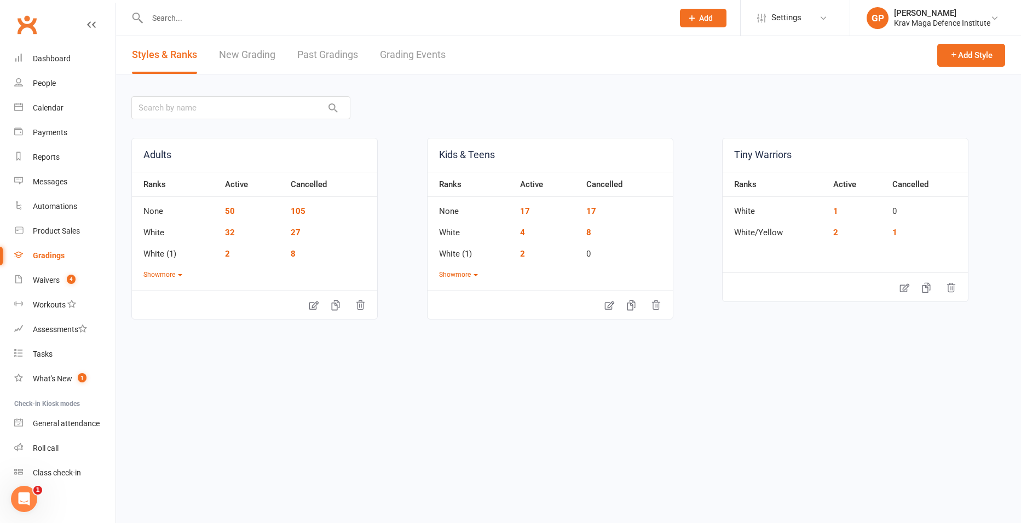
click at [330, 52] on link "Past Gradings" at bounding box center [327, 55] width 61 height 38
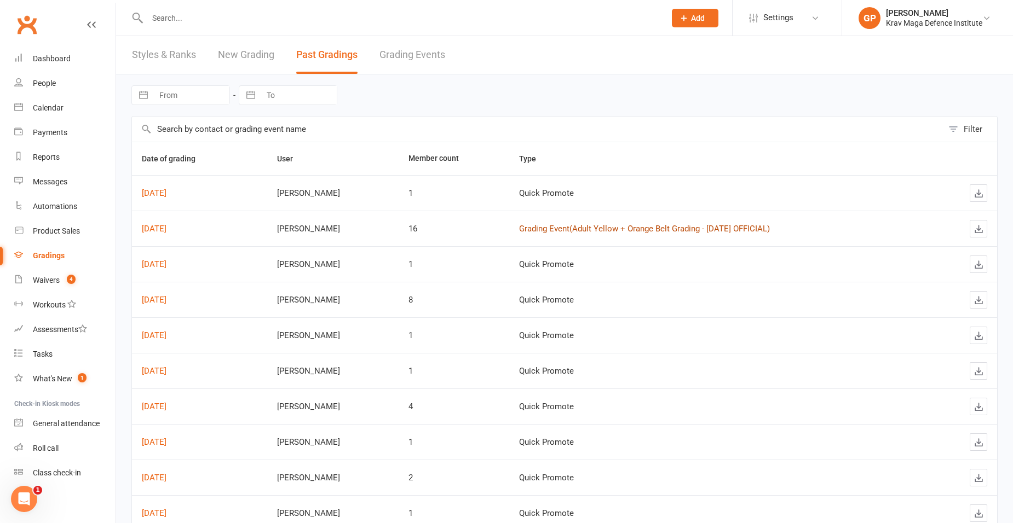
click at [530, 226] on link "Grading Event ( Adult Yellow + Orange Belt Grading - [DATE] OFFICIAL )" at bounding box center [644, 229] width 251 height 10
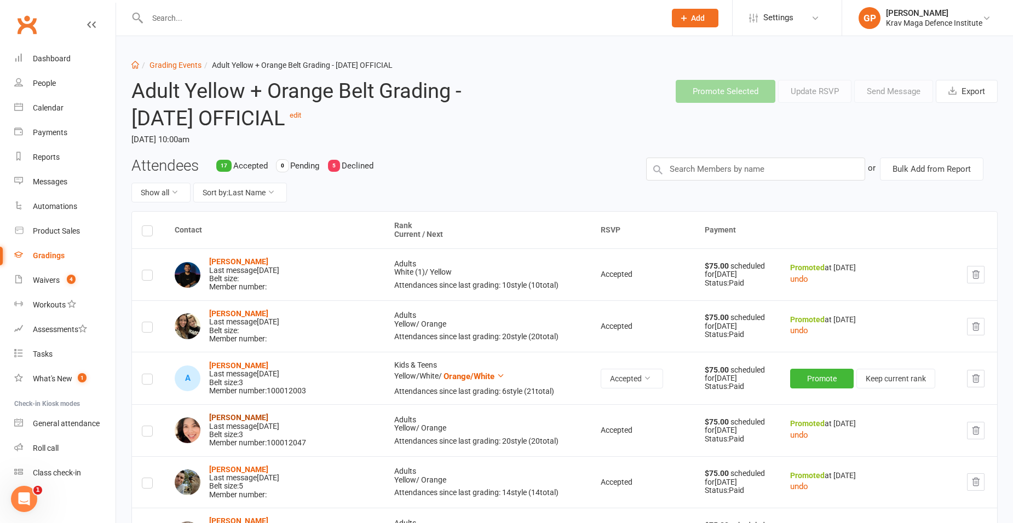
click at [239, 417] on strong "[PERSON_NAME]" at bounding box center [238, 417] width 59 height 9
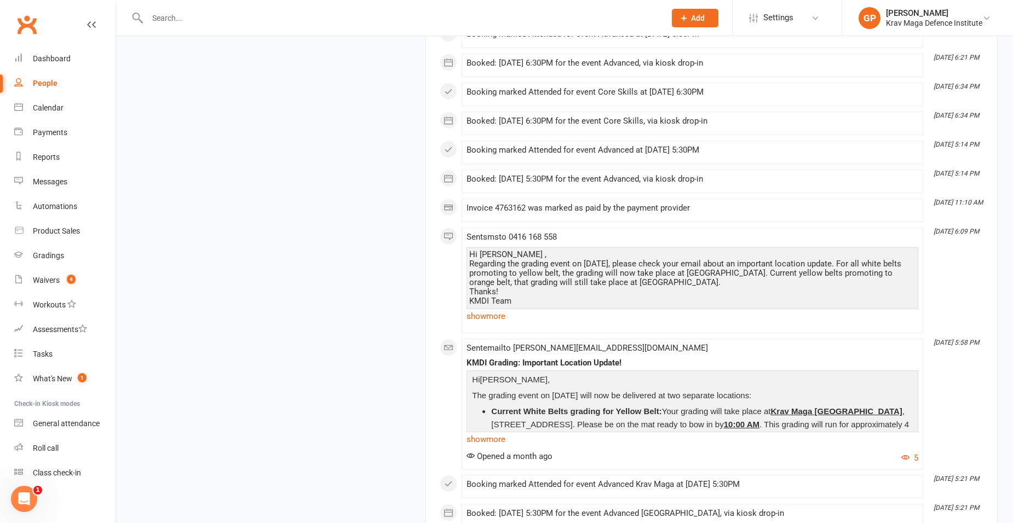
scroll to position [2744, 0]
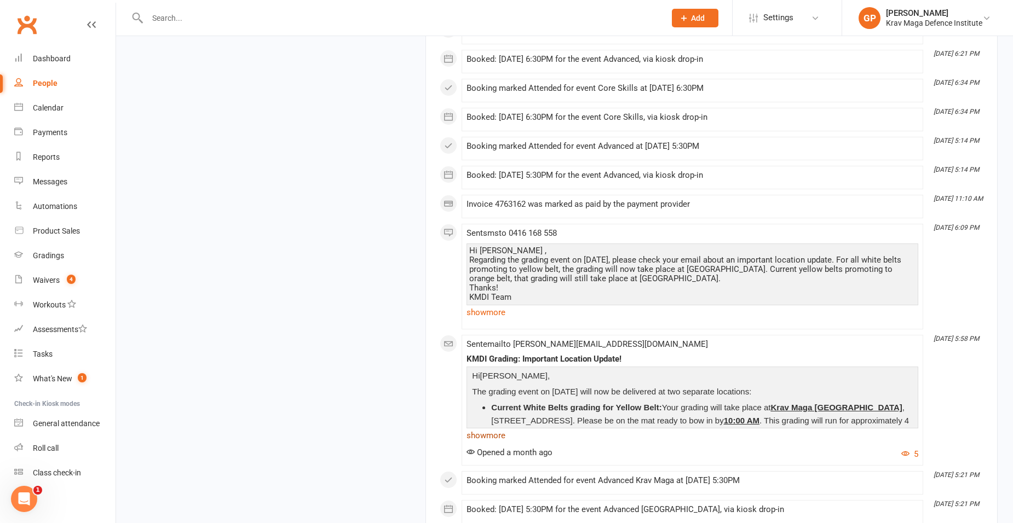
click at [494, 433] on link "show more" at bounding box center [692, 435] width 452 height 15
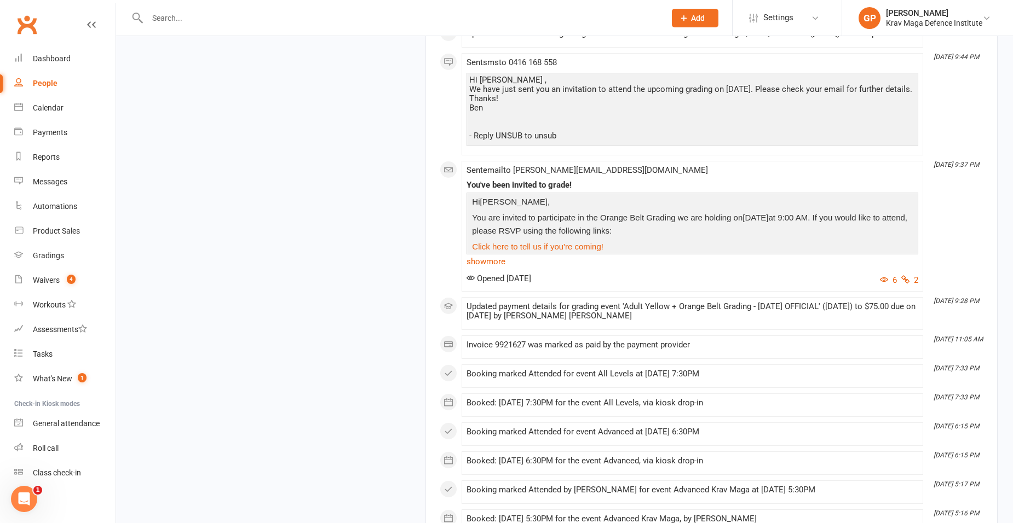
scroll to position [3729, 0]
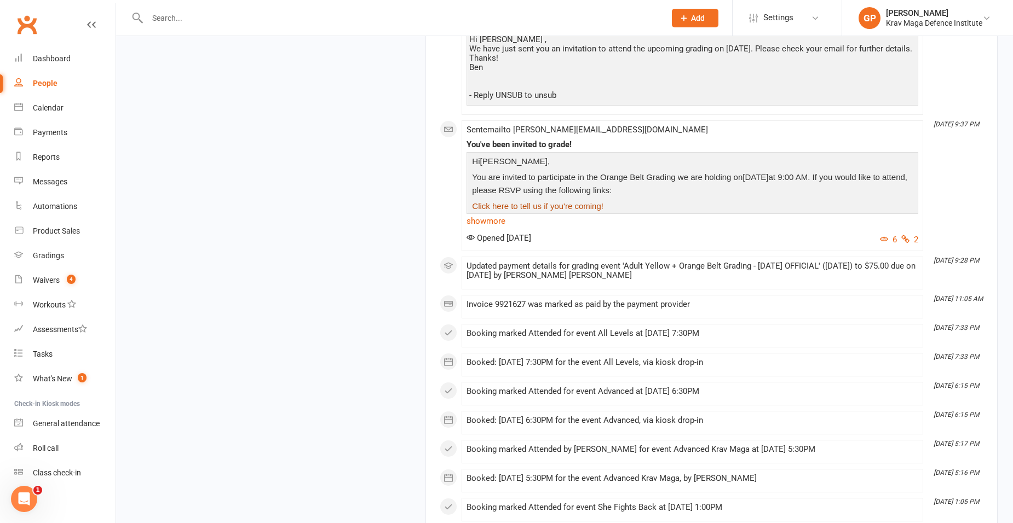
click at [596, 211] on link "Click here to tell us if you're coming!" at bounding box center [537, 205] width 131 height 9
click at [499, 229] on link "show more" at bounding box center [692, 221] width 452 height 15
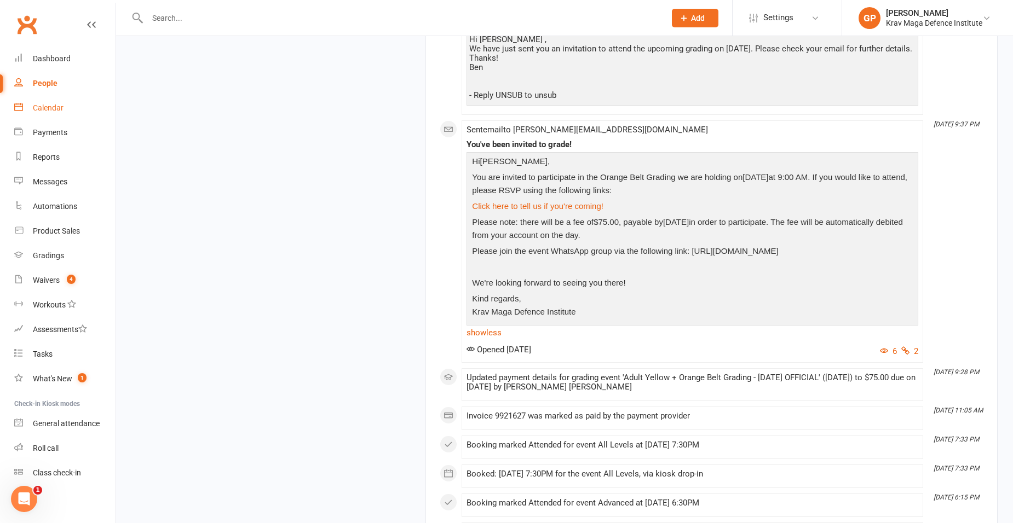
click at [50, 114] on link "Calendar" at bounding box center [64, 108] width 101 height 25
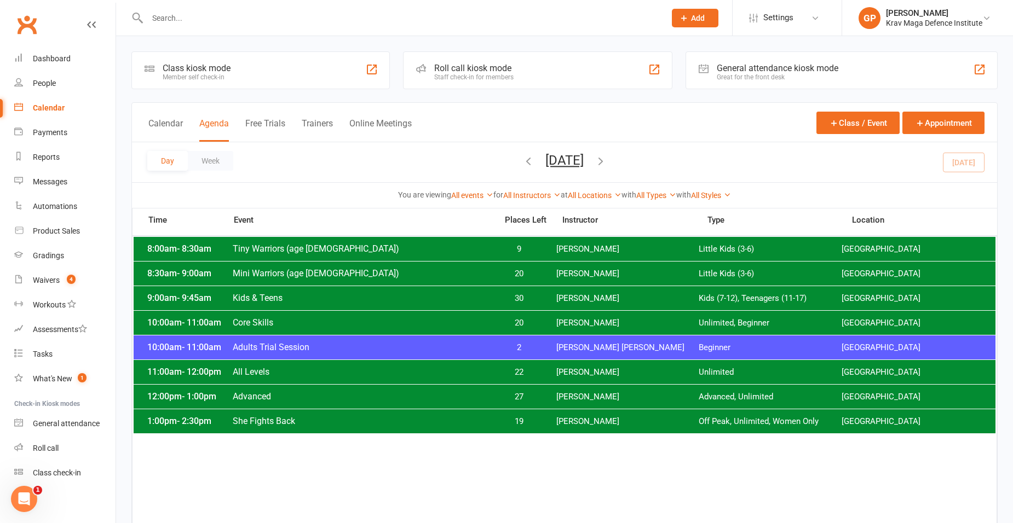
click at [379, 254] on div "8:00am - 8:30am Tiny Warriors (age [DEMOGRAPHIC_DATA]) 9 [PERSON_NAME] Little K…" at bounding box center [565, 249] width 862 height 24
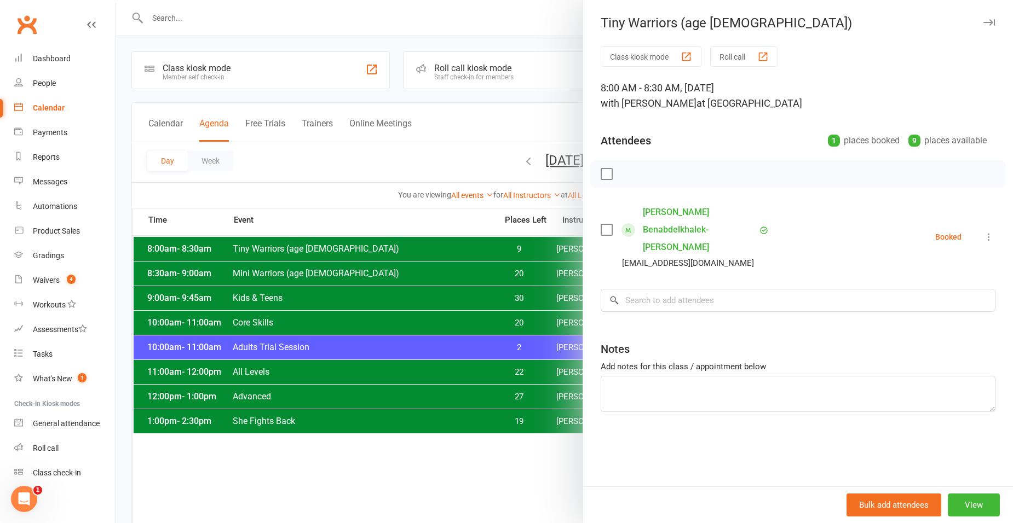
click at [313, 157] on div at bounding box center [564, 261] width 897 height 523
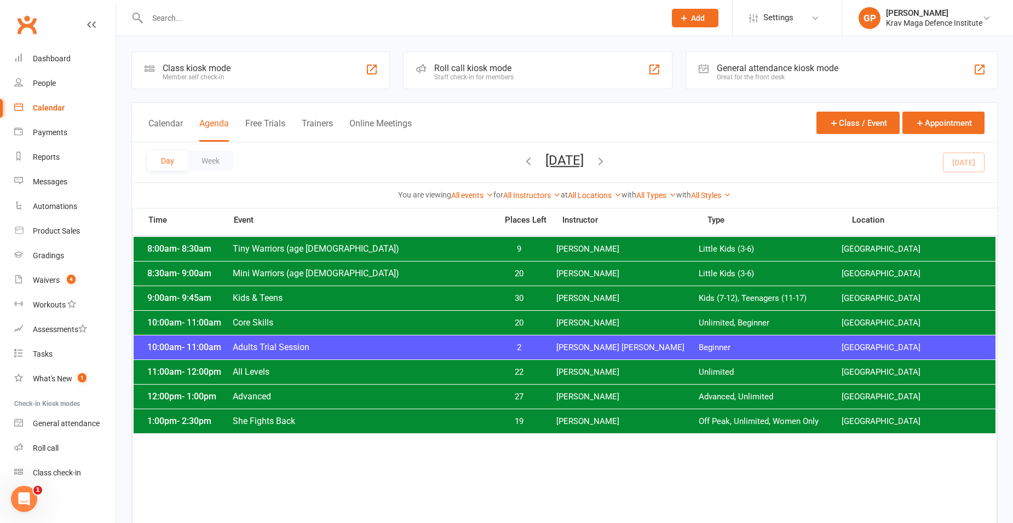
click at [476, 268] on span "Mini Warriors (age [DEMOGRAPHIC_DATA])" at bounding box center [361, 273] width 258 height 10
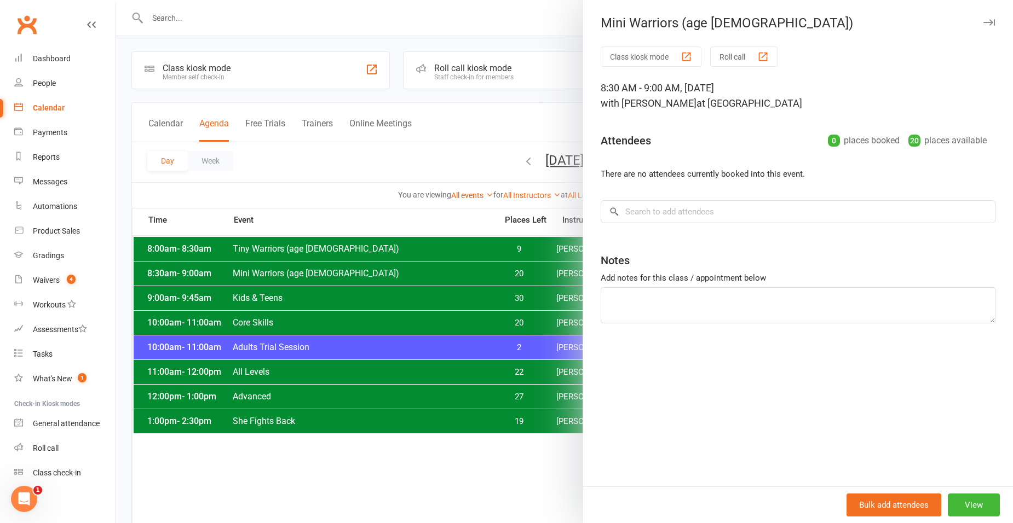
click at [313, 104] on div at bounding box center [564, 261] width 897 height 523
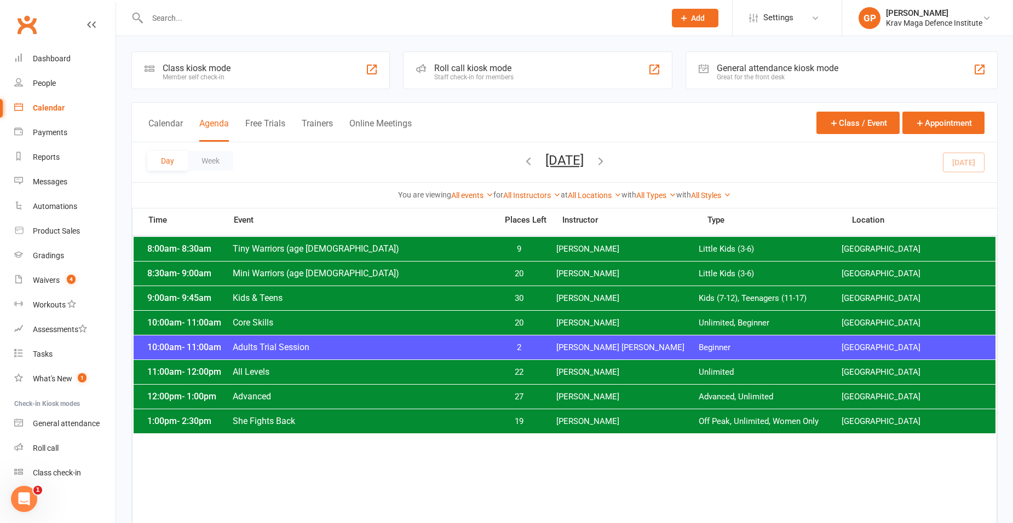
click at [562, 248] on span "[PERSON_NAME]" at bounding box center [627, 249] width 143 height 10
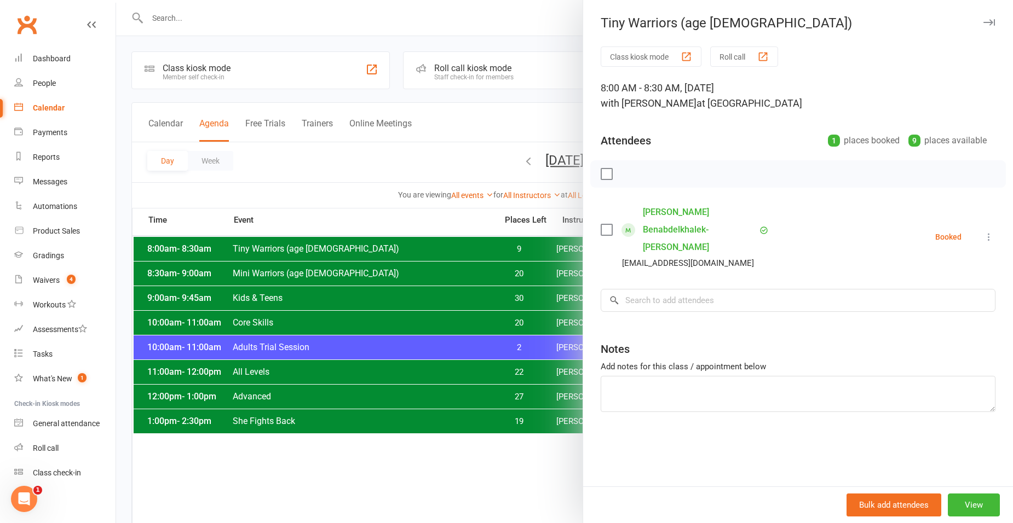
click at [391, 200] on div at bounding box center [564, 261] width 897 height 523
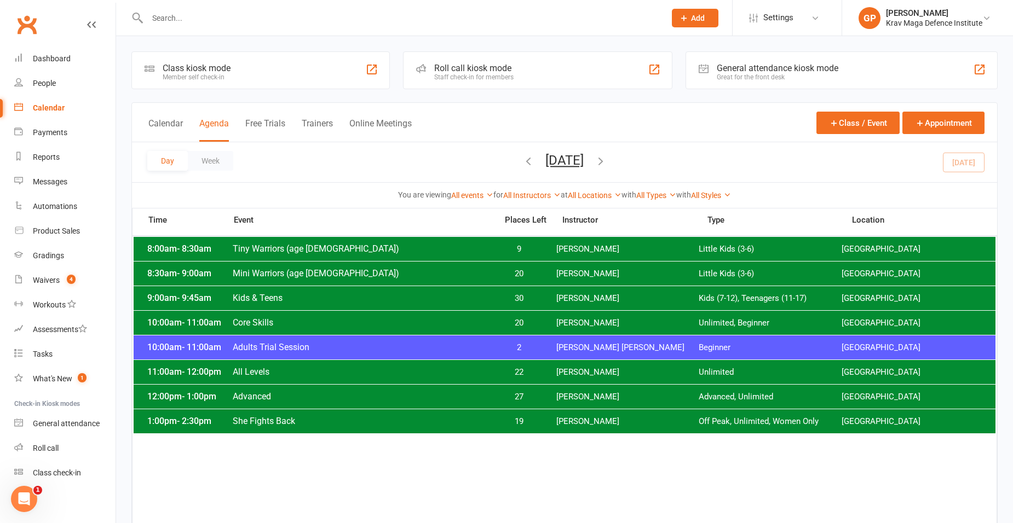
click at [253, 252] on span "Tiny Warriors (age [DEMOGRAPHIC_DATA])" at bounding box center [361, 249] width 258 height 10
